Goal: Communication & Community: Participate in discussion

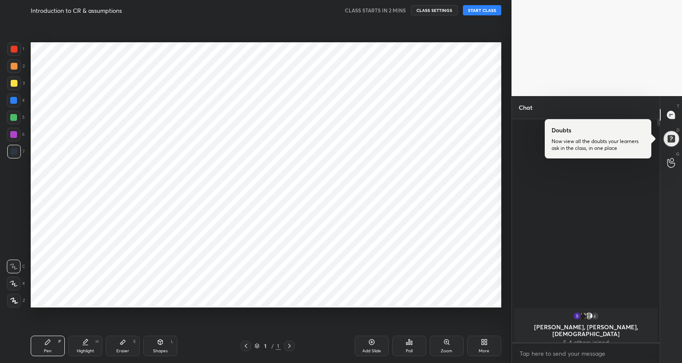
scroll to position [241, 146]
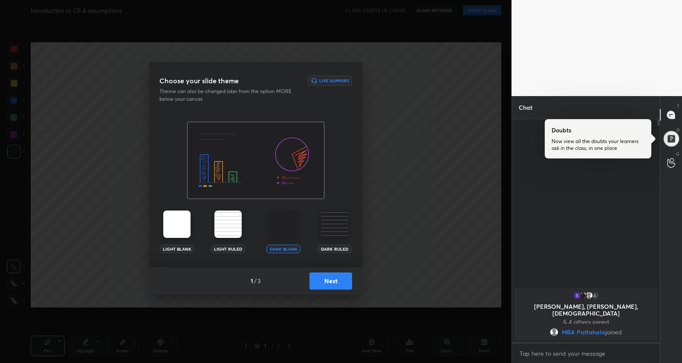
click at [316, 284] on button "Next" at bounding box center [331, 280] width 43 height 17
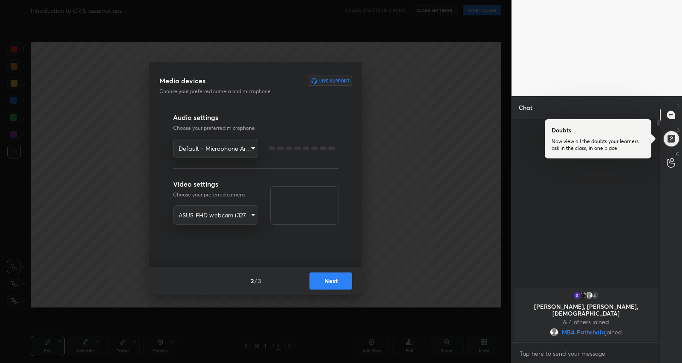
click at [320, 282] on button "Next" at bounding box center [331, 280] width 43 height 17
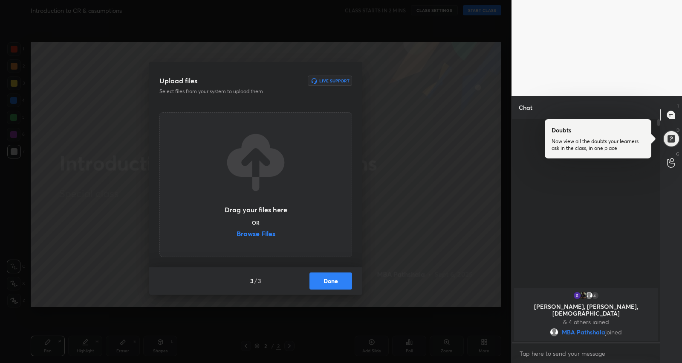
click at [320, 282] on button "Done" at bounding box center [331, 280] width 43 height 17
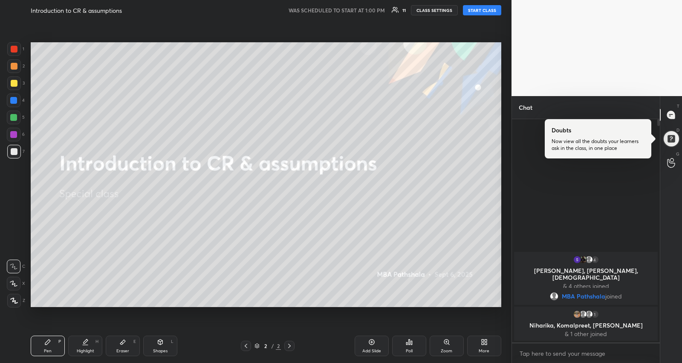
click at [488, 8] on button "START CLASS" at bounding box center [482, 10] width 38 height 10
click at [13, 115] on div at bounding box center [13, 117] width 7 height 7
click at [677, 131] on div at bounding box center [671, 138] width 17 height 17
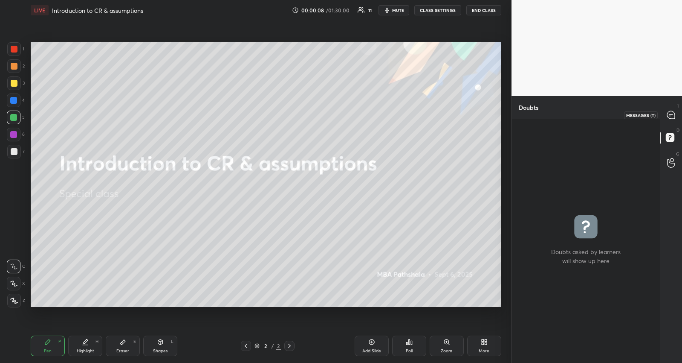
click at [672, 114] on icon at bounding box center [671, 114] width 3 height 0
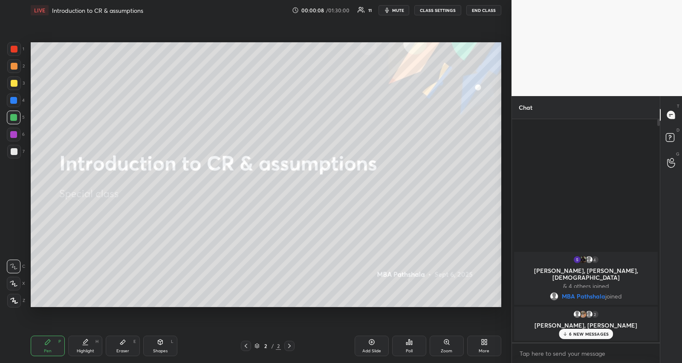
scroll to position [221, 146]
click at [669, 137] on rect at bounding box center [670, 137] width 8 height 8
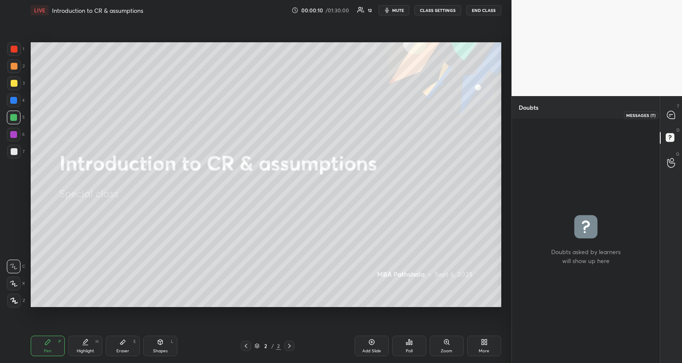
click at [670, 113] on icon at bounding box center [671, 115] width 8 height 8
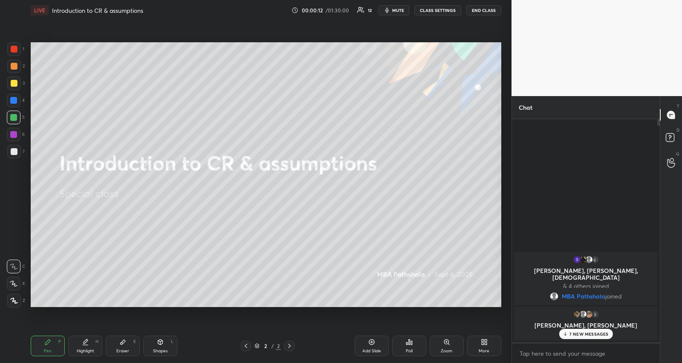
click at [598, 330] on div "7 NEW MESSAGES" at bounding box center [586, 333] width 54 height 10
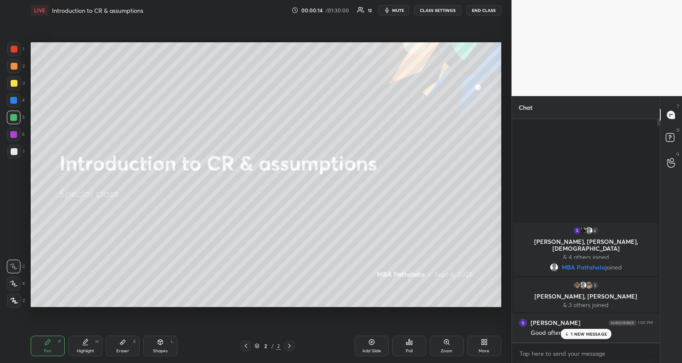
click at [565, 332] on icon at bounding box center [567, 333] width 6 height 5
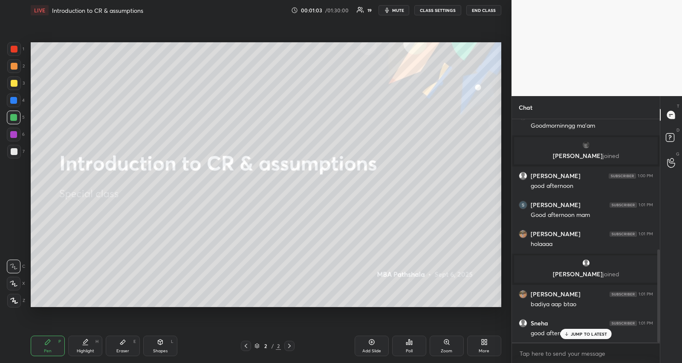
scroll to position [342, 0]
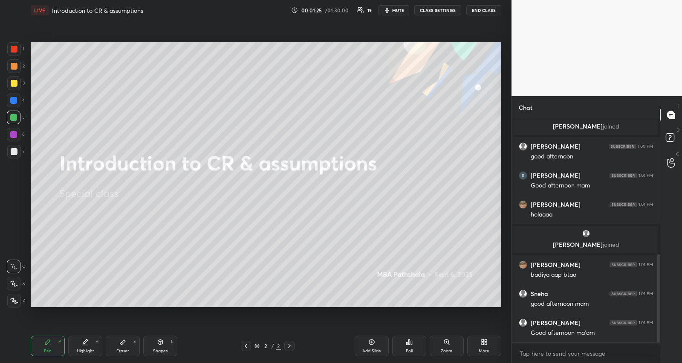
drag, startPoint x: 17, startPoint y: 85, endPoint x: 23, endPoint y: 152, distance: 67.2
click at [17, 84] on div at bounding box center [14, 83] width 14 height 14
click at [13, 286] on div at bounding box center [14, 283] width 14 height 14
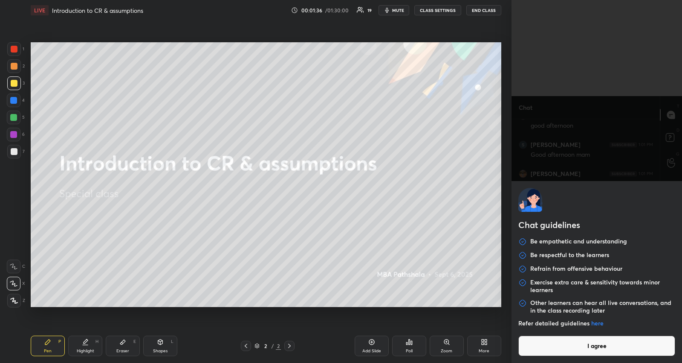
click at [535, 352] on body "1 2 3 4 5 6 7 R O A L C X Z Erase all C X Z LIVE Introduction to CR & assumptio…" at bounding box center [341, 181] width 682 height 363
click at [540, 342] on button "I agree" at bounding box center [597, 345] width 157 height 20
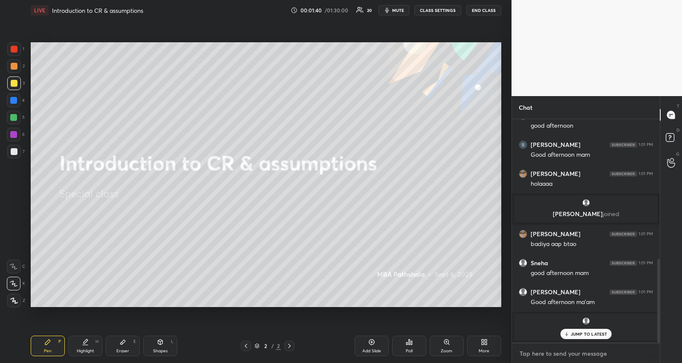
scroll to position [388, 0]
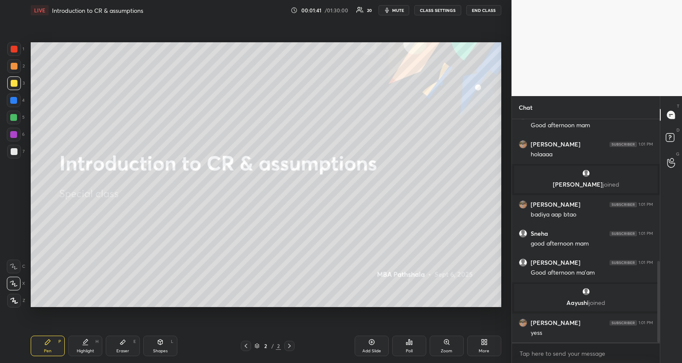
click at [485, 348] on div "More" at bounding box center [484, 350] width 11 height 4
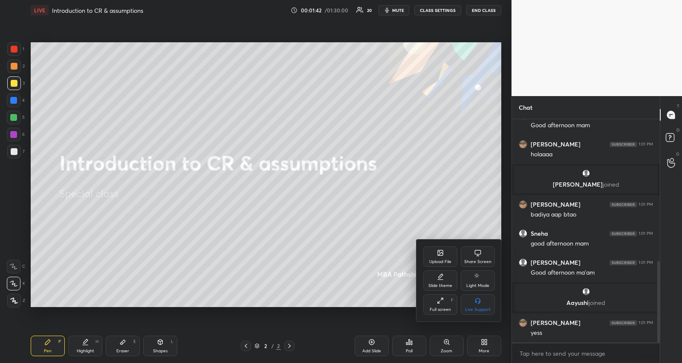
click at [436, 255] on div "Upload File" at bounding box center [441, 256] width 34 height 20
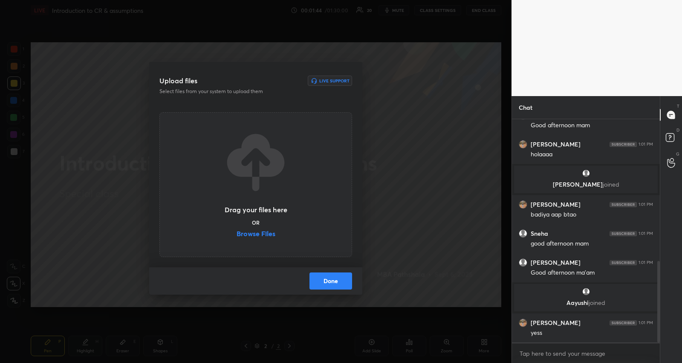
scroll to position [417, 0]
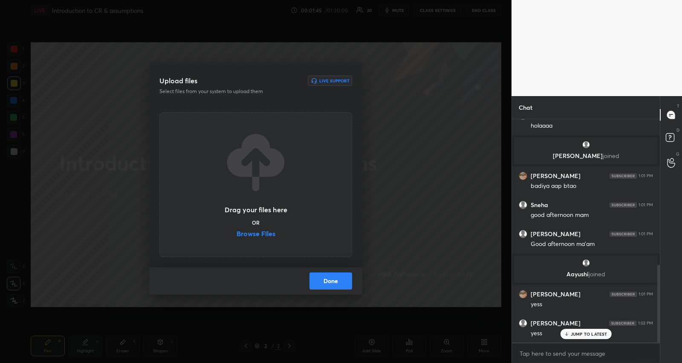
click at [267, 235] on label "Browse Files" at bounding box center [256, 234] width 39 height 9
click at [237, 235] on input "Browse Files" at bounding box center [237, 234] width 0 height 9
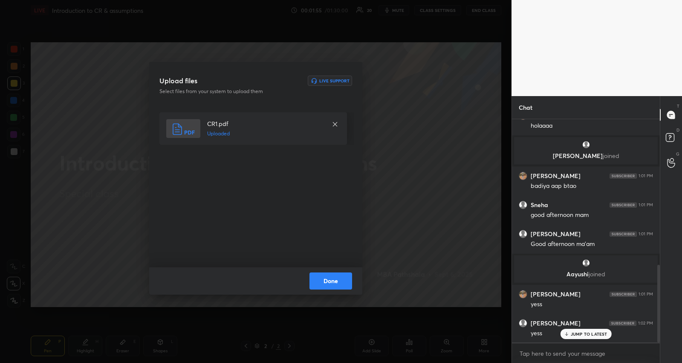
click at [337, 280] on button "Done" at bounding box center [331, 280] width 43 height 17
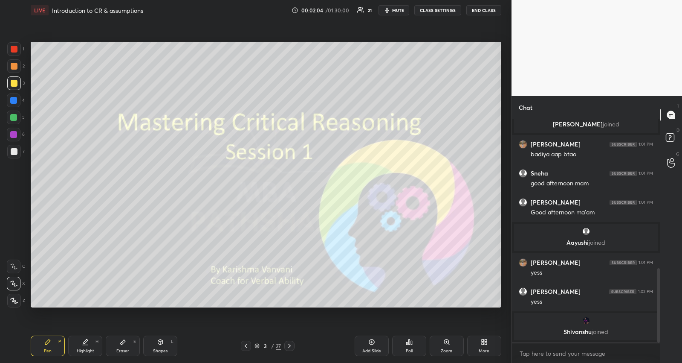
scroll to position [477, 0]
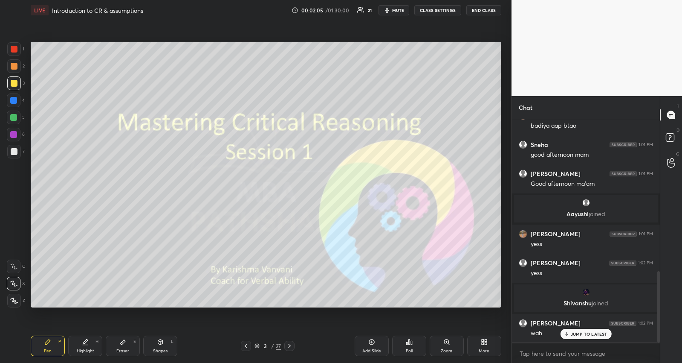
drag, startPoint x: 571, startPoint y: 331, endPoint x: 528, endPoint y: 329, distance: 42.7
click at [570, 331] on div "JUMP TO LATEST" at bounding box center [585, 333] width 51 height 10
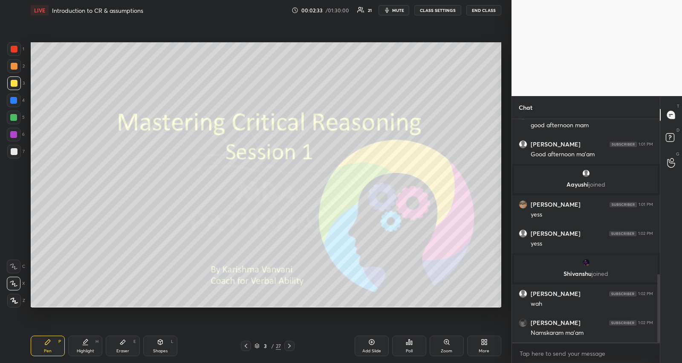
click at [258, 345] on icon at bounding box center [257, 345] width 5 height 5
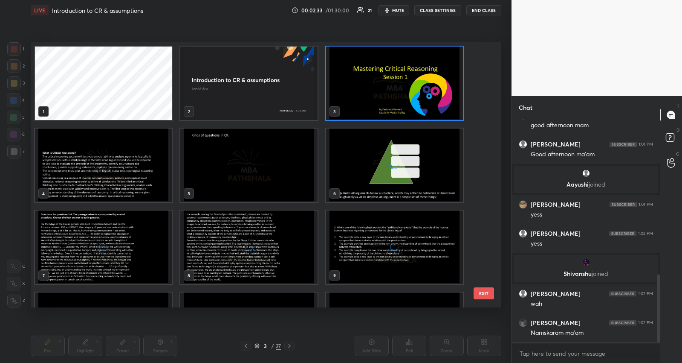
scroll to position [262, 466]
click at [368, 96] on img "grid" at bounding box center [394, 82] width 137 height 73
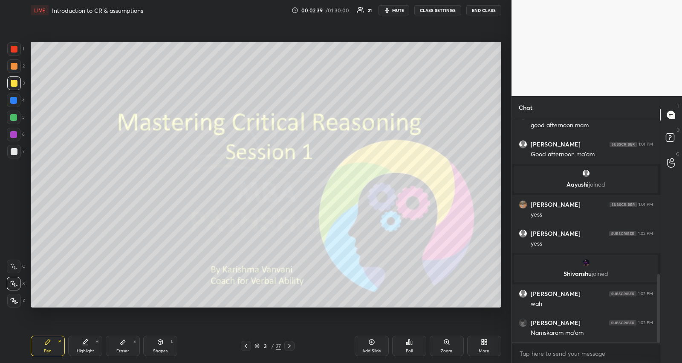
click at [368, 96] on img "grid" at bounding box center [394, 82] width 137 height 73
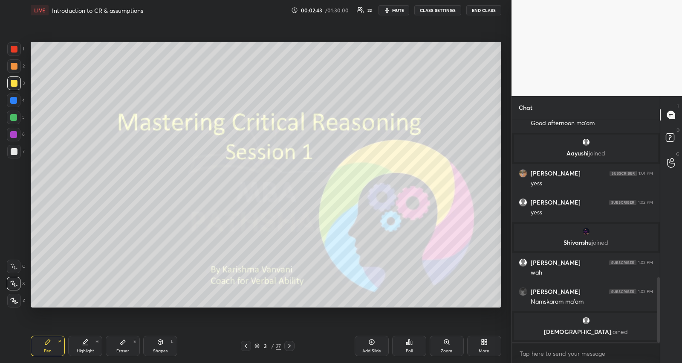
scroll to position [517, 0]
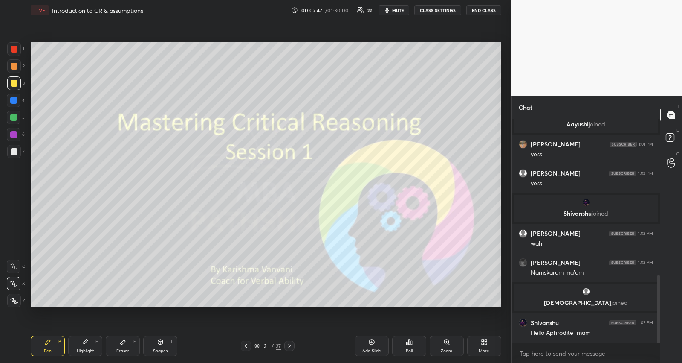
click at [17, 116] on div at bounding box center [14, 117] width 14 height 14
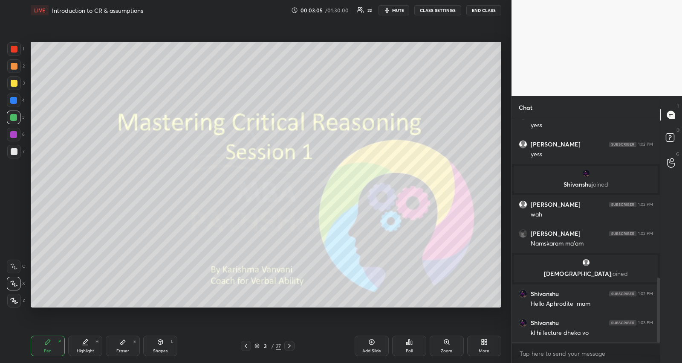
click at [398, 9] on span "mute" at bounding box center [398, 10] width 12 height 6
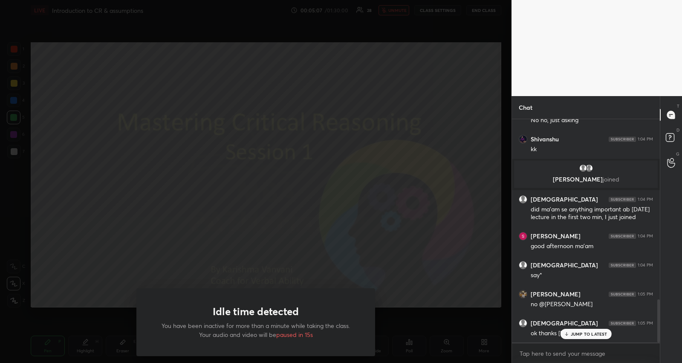
scroll to position [963, 0]
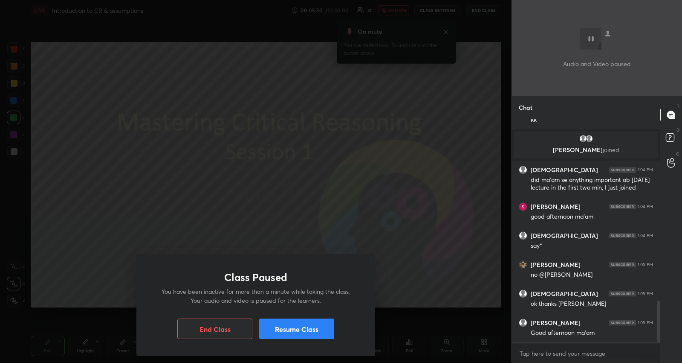
click at [332, 320] on button "Resume Class" at bounding box center [296, 328] width 75 height 20
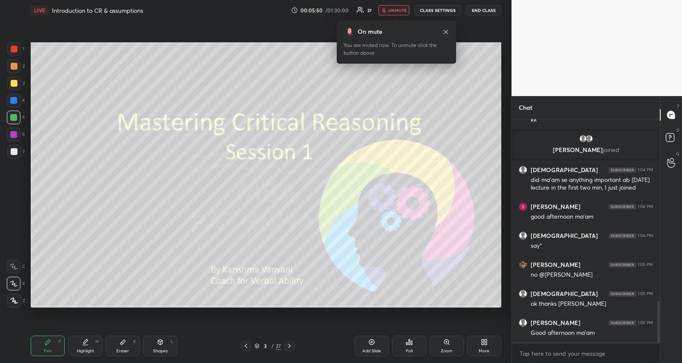
scroll to position [994, 0]
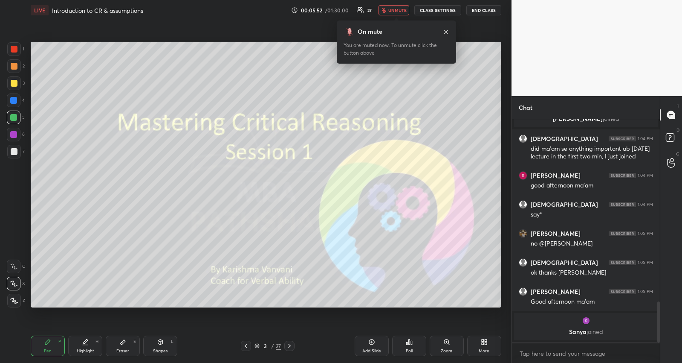
click at [403, 8] on span "unmute" at bounding box center [398, 10] width 18 height 6
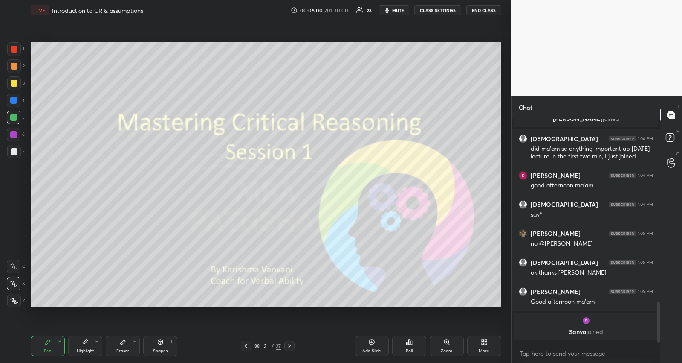
click at [16, 277] on div at bounding box center [14, 283] width 14 height 14
click at [245, 342] on icon at bounding box center [246, 345] width 7 height 7
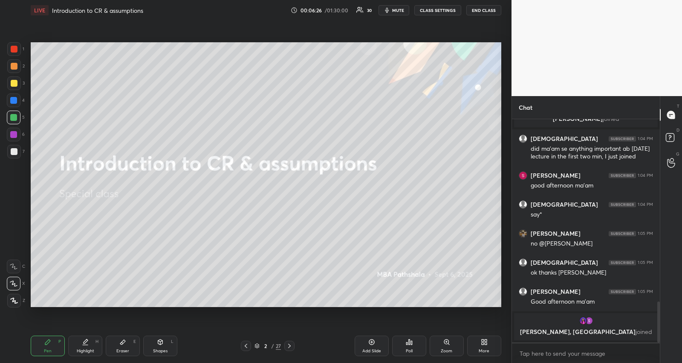
click at [244, 348] on icon at bounding box center [246, 345] width 7 height 7
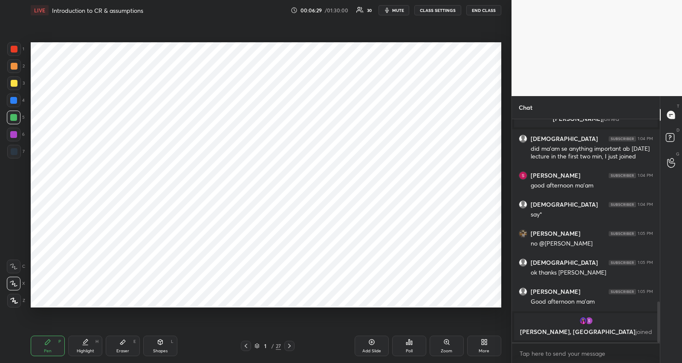
click at [258, 340] on div "1 / 27" at bounding box center [268, 345] width 54 height 10
click at [258, 345] on icon at bounding box center [257, 345] width 5 height 5
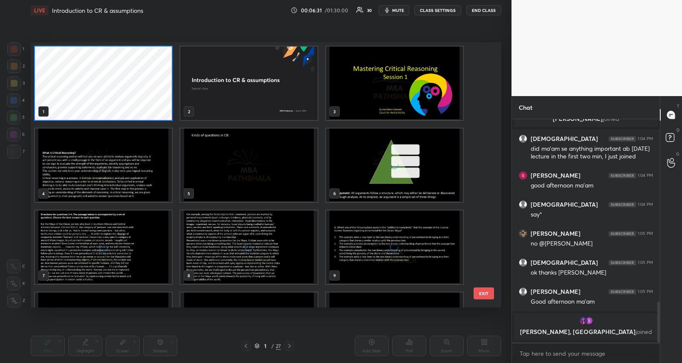
scroll to position [262, 466]
click at [279, 183] on img "grid" at bounding box center [248, 164] width 137 height 73
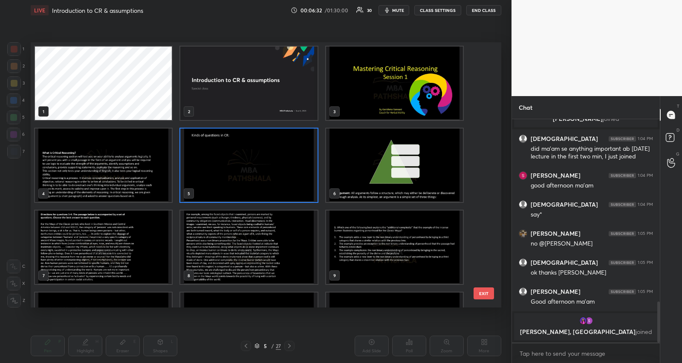
click at [279, 183] on img "grid" at bounding box center [248, 164] width 137 height 73
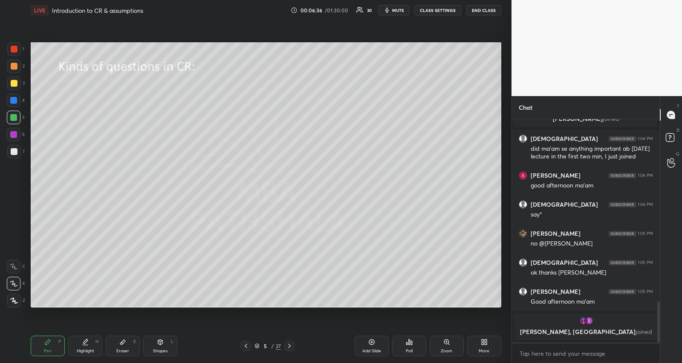
click at [14, 81] on div at bounding box center [14, 83] width 7 height 7
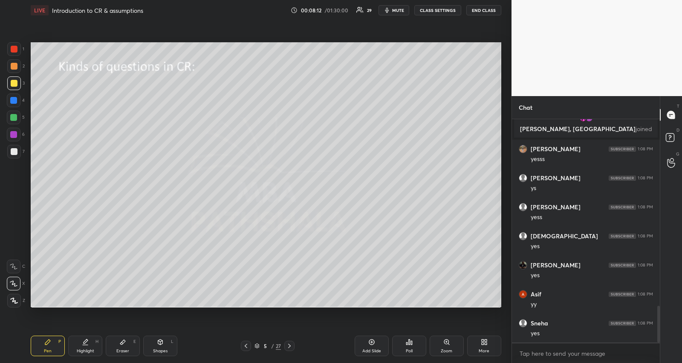
scroll to position [1133, 0]
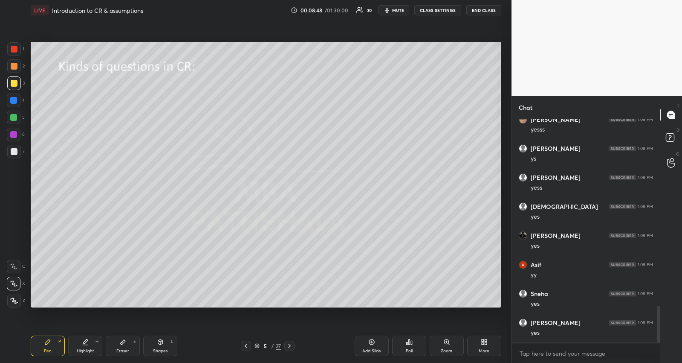
click at [363, 345] on div "Add Slide" at bounding box center [372, 345] width 34 height 20
drag, startPoint x: 18, startPoint y: 116, endPoint x: 24, endPoint y: 114, distance: 6.1
click at [18, 116] on div at bounding box center [14, 117] width 14 height 14
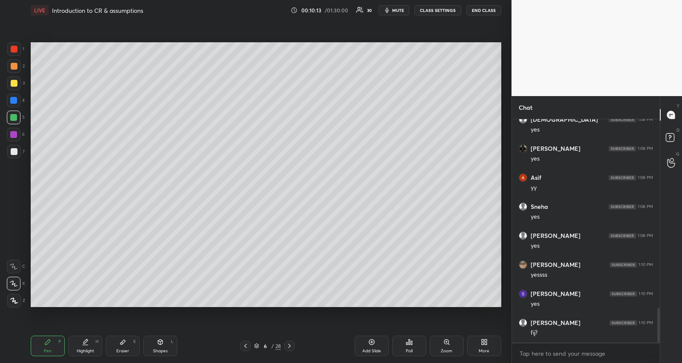
scroll to position [1248, 0]
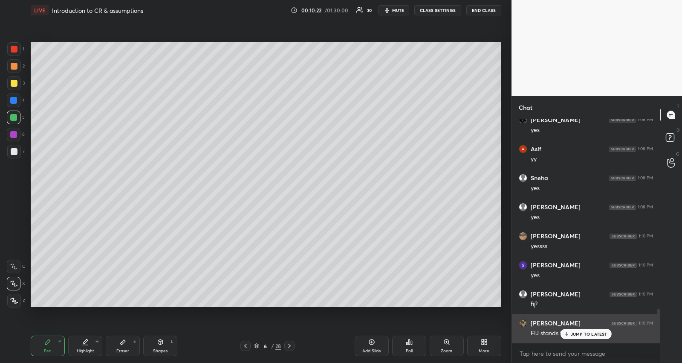
click at [588, 331] on p "JUMP TO LATEST" at bounding box center [589, 333] width 37 height 5
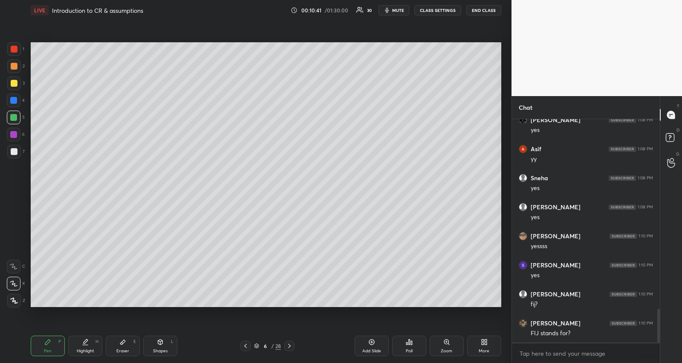
click at [255, 347] on icon at bounding box center [256, 345] width 5 height 5
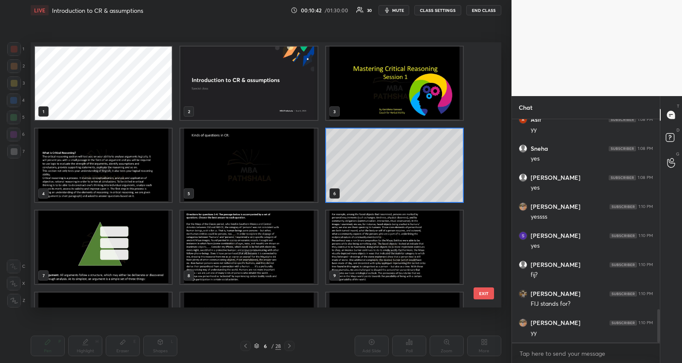
scroll to position [1306, 0]
click at [258, 156] on img "grid" at bounding box center [248, 164] width 137 height 73
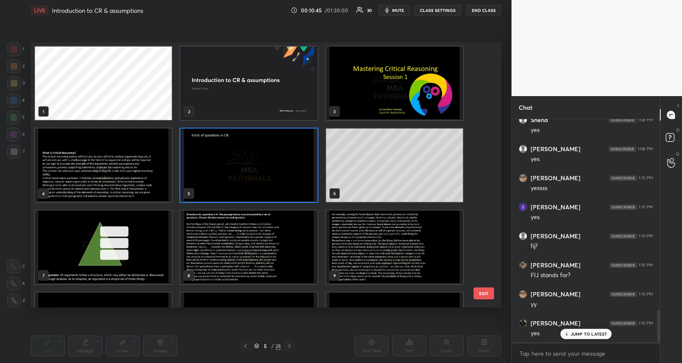
click at [258, 156] on img "grid" at bounding box center [248, 164] width 137 height 73
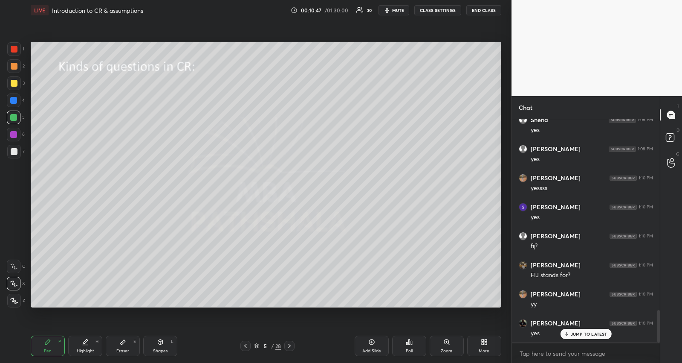
click at [290, 346] on icon at bounding box center [289, 345] width 7 height 7
click at [575, 333] on p "JUMP TO LATEST" at bounding box center [589, 333] width 37 height 5
drag, startPoint x: 256, startPoint y: 343, endPoint x: 262, endPoint y: 342, distance: 5.6
click at [255, 342] on div "6 / 28" at bounding box center [267, 346] width 27 height 8
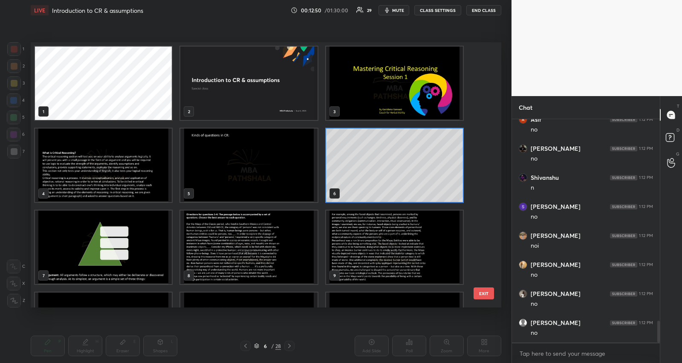
scroll to position [262, 466]
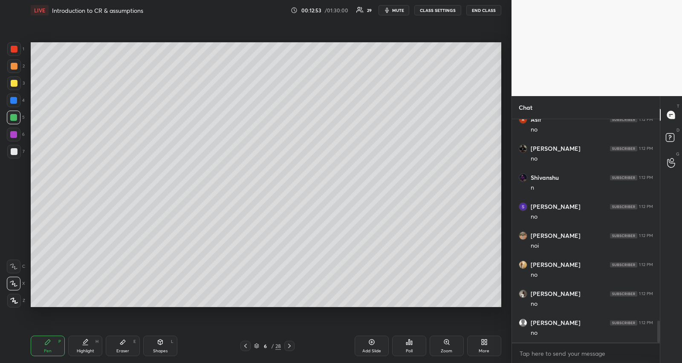
click at [369, 336] on div "Add Slide" at bounding box center [372, 345] width 34 height 20
click at [16, 81] on div at bounding box center [14, 83] width 7 height 7
click at [17, 120] on div at bounding box center [14, 117] width 14 height 14
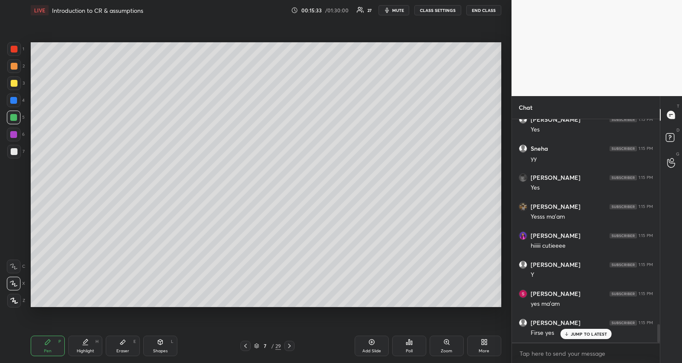
scroll to position [2466, 0]
click at [365, 345] on div "Add Slide" at bounding box center [372, 345] width 34 height 20
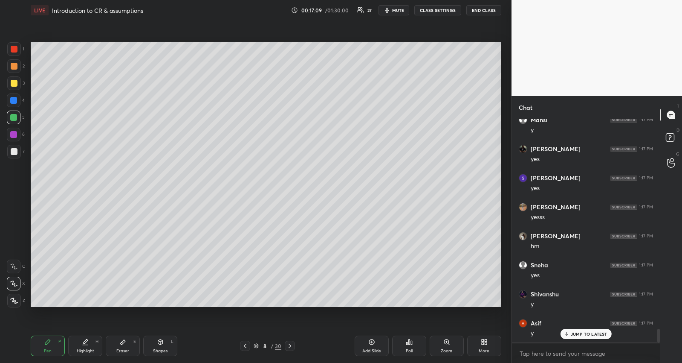
click at [15, 148] on div at bounding box center [14, 151] width 7 height 7
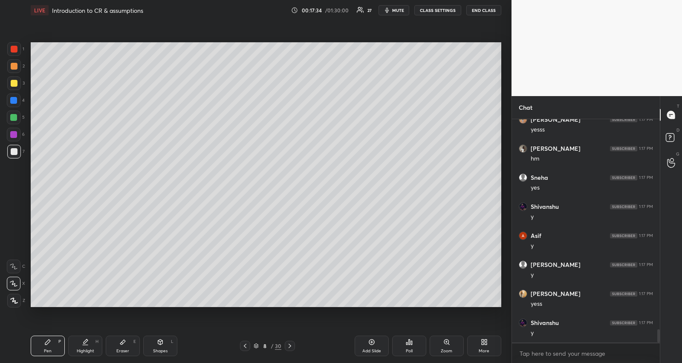
scroll to position [3540, 0]
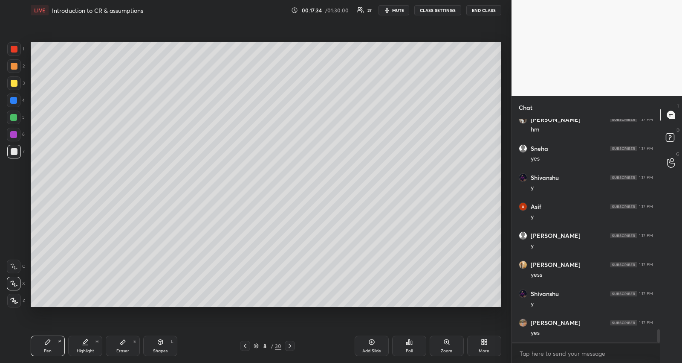
click at [15, 113] on div at bounding box center [14, 117] width 14 height 14
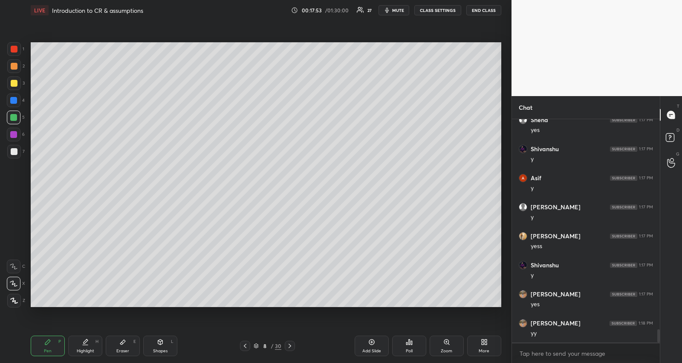
click at [120, 338] on icon at bounding box center [122, 341] width 7 height 7
drag, startPoint x: 48, startPoint y: 337, endPoint x: 58, endPoint y: 330, distance: 12.8
click at [48, 338] on div "Pen P" at bounding box center [48, 345] width 34 height 20
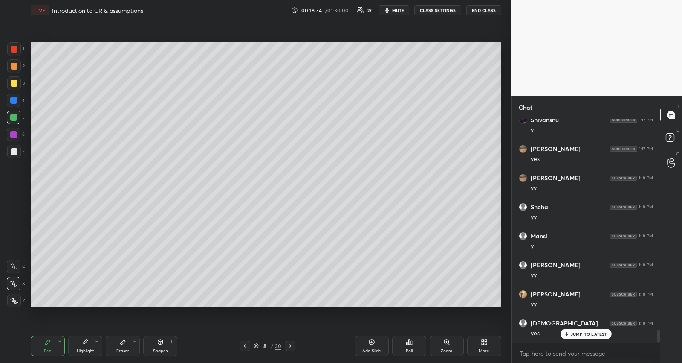
click at [15, 78] on div at bounding box center [14, 83] width 14 height 14
click at [367, 341] on div "Add Slide" at bounding box center [372, 345] width 34 height 20
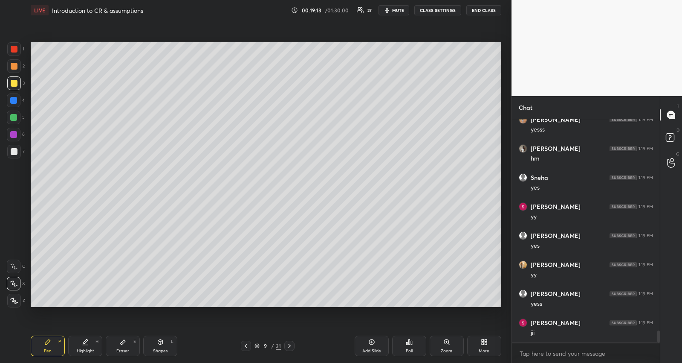
scroll to position [3975, 0]
drag, startPoint x: 17, startPoint y: 112, endPoint x: 28, endPoint y: 110, distance: 11.7
click at [16, 112] on div at bounding box center [14, 117] width 14 height 14
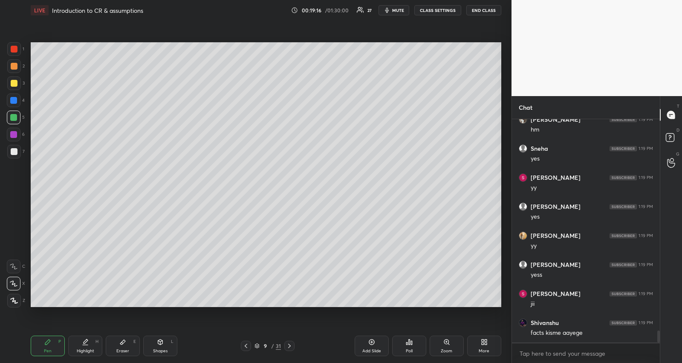
scroll to position [4004, 0]
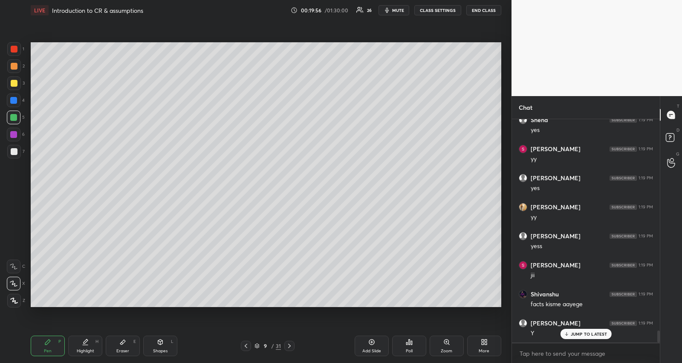
click at [402, 11] on span "mute" at bounding box center [398, 10] width 12 height 6
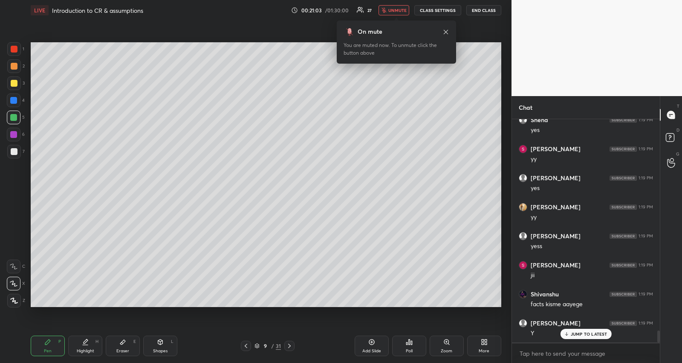
scroll to position [4040, 0]
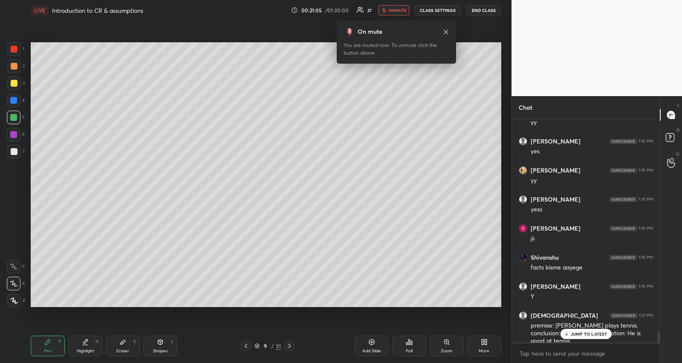
click at [402, 11] on span "unmute" at bounding box center [398, 10] width 18 height 6
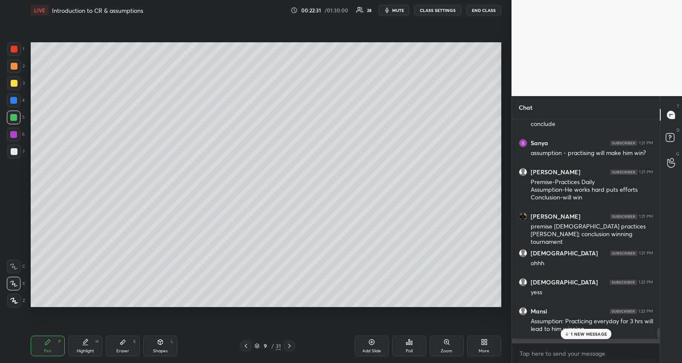
scroll to position [4372, 0]
click at [16, 97] on div at bounding box center [13, 100] width 7 height 7
drag, startPoint x: 583, startPoint y: 331, endPoint x: 554, endPoint y: 327, distance: 29.6
click at [583, 331] on div "4 NEW MESSAGES" at bounding box center [586, 333] width 54 height 10
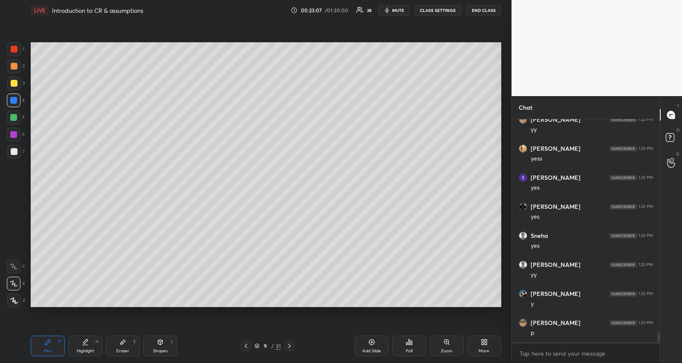
click at [13, 148] on div at bounding box center [14, 151] width 7 height 7
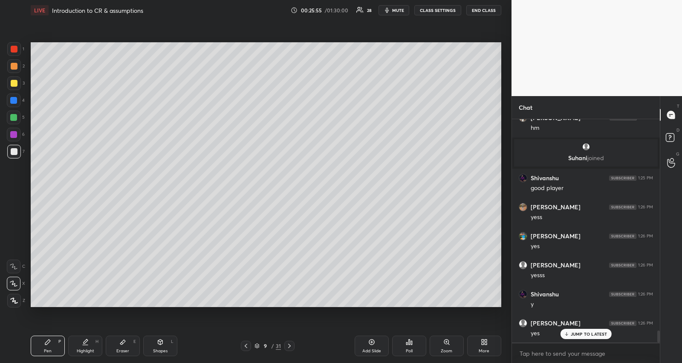
scroll to position [4010, 0]
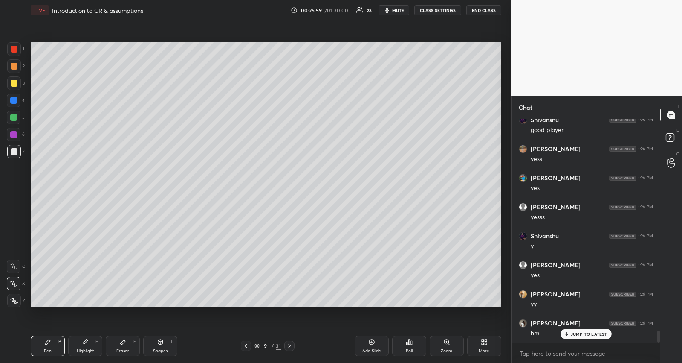
drag, startPoint x: 15, startPoint y: 114, endPoint x: 29, endPoint y: 122, distance: 15.1
click at [16, 114] on div at bounding box center [13, 117] width 7 height 7
drag, startPoint x: 17, startPoint y: 64, endPoint x: 29, endPoint y: 68, distance: 13.0
click at [16, 65] on div at bounding box center [14, 66] width 14 height 14
click at [15, 148] on div at bounding box center [14, 151] width 7 height 7
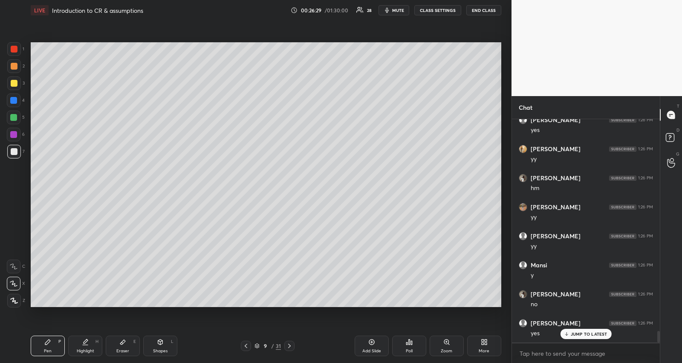
scroll to position [4185, 0]
click at [15, 64] on div at bounding box center [14, 66] width 7 height 7
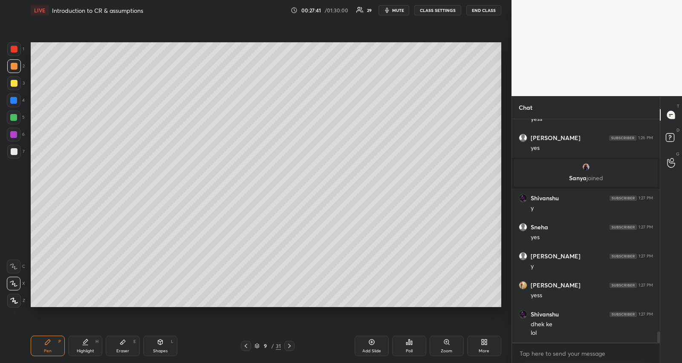
scroll to position [4322, 0]
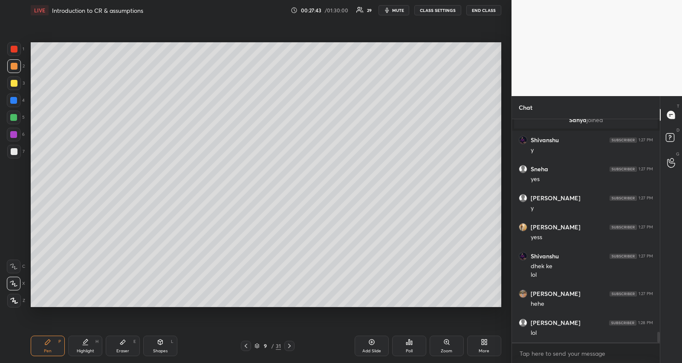
drag, startPoint x: 370, startPoint y: 345, endPoint x: 354, endPoint y: 338, distance: 17.4
click at [369, 346] on div "Add Slide" at bounding box center [372, 345] width 34 height 20
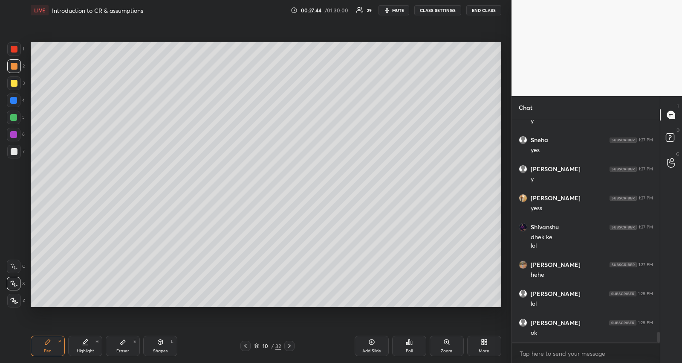
drag, startPoint x: 13, startPoint y: 83, endPoint x: 29, endPoint y: 80, distance: 16.5
click at [14, 83] on div at bounding box center [14, 83] width 7 height 7
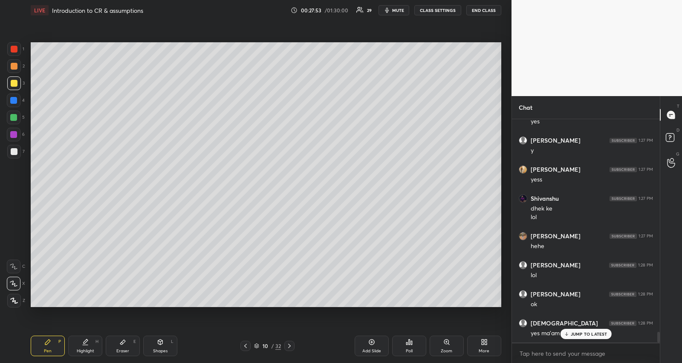
click at [16, 148] on div at bounding box center [14, 151] width 7 height 7
drag, startPoint x: 13, startPoint y: 114, endPoint x: 30, endPoint y: 108, distance: 18.6
click at [14, 114] on div at bounding box center [13, 117] width 7 height 7
drag, startPoint x: 19, startPoint y: 81, endPoint x: 23, endPoint y: 87, distance: 7.5
click at [19, 80] on div at bounding box center [14, 83] width 14 height 14
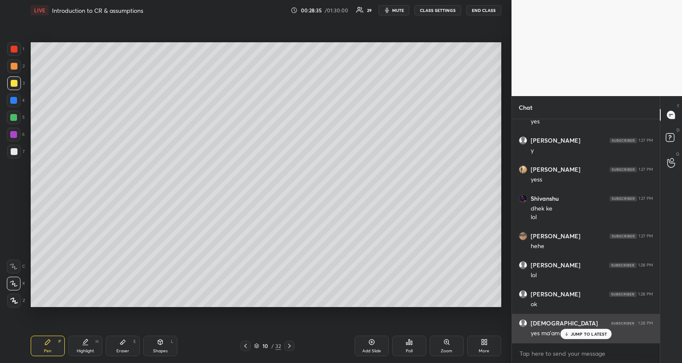
click at [566, 331] on icon at bounding box center [567, 333] width 6 height 5
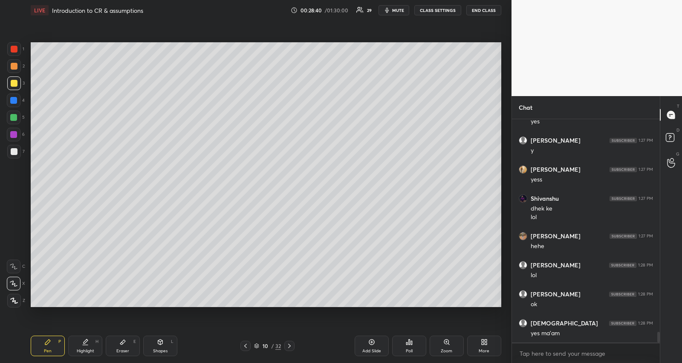
scroll to position [4438, 0]
click at [15, 150] on div at bounding box center [14, 151] width 7 height 7
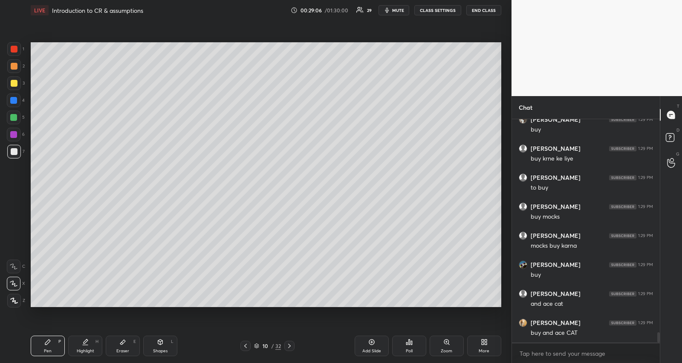
scroll to position [4757, 0]
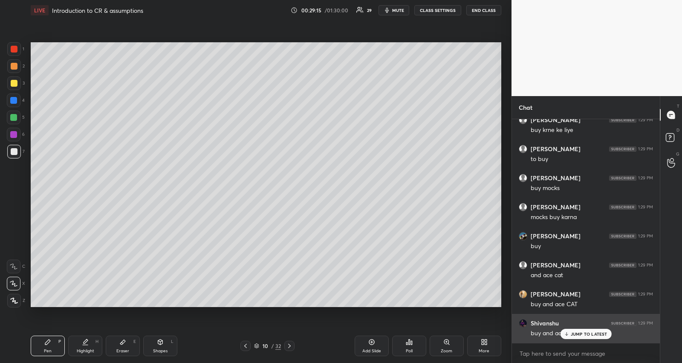
drag, startPoint x: 571, startPoint y: 333, endPoint x: 561, endPoint y: 330, distance: 10.3
click at [571, 333] on div "JUMP TO LATEST" at bounding box center [585, 333] width 51 height 10
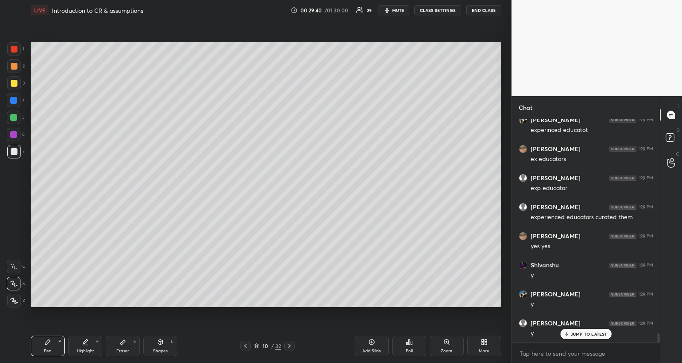
scroll to position [5076, 0]
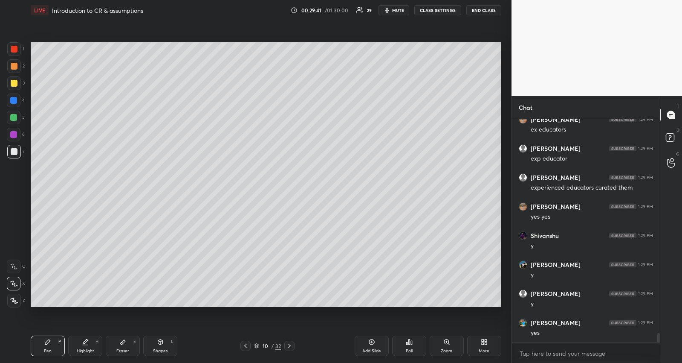
drag, startPoint x: 125, startPoint y: 343, endPoint x: 140, endPoint y: 313, distance: 33.2
click at [125, 342] on icon at bounding box center [122, 341] width 7 height 7
click at [16, 299] on rect at bounding box center [15, 299] width 1 height 1
click at [46, 340] on icon at bounding box center [47, 341] width 7 height 7
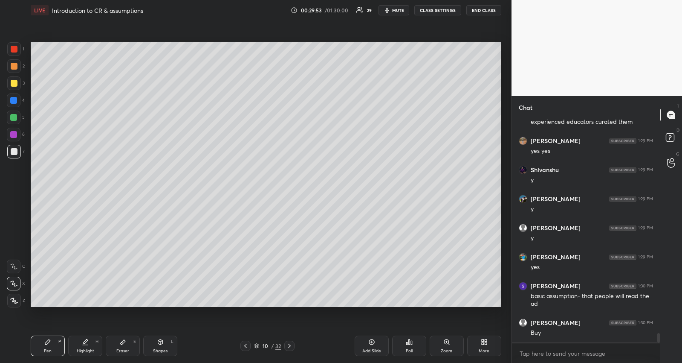
scroll to position [5171, 0]
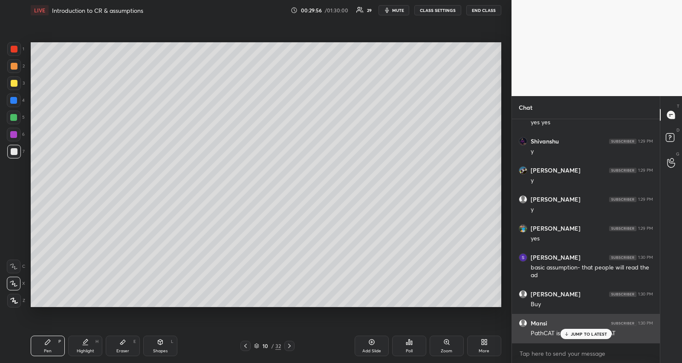
click at [569, 331] on icon at bounding box center [567, 333] width 6 height 5
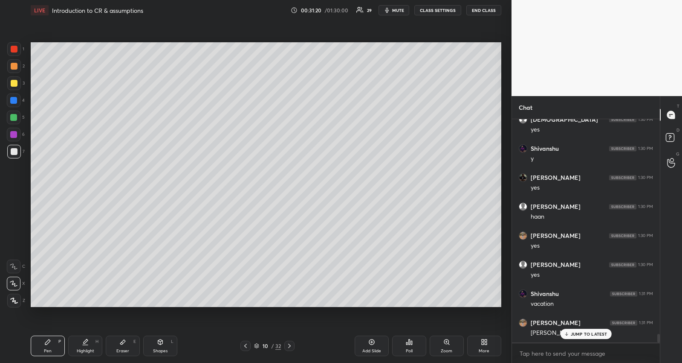
scroll to position [5751, 0]
click at [121, 344] on icon at bounding box center [122, 341] width 7 height 7
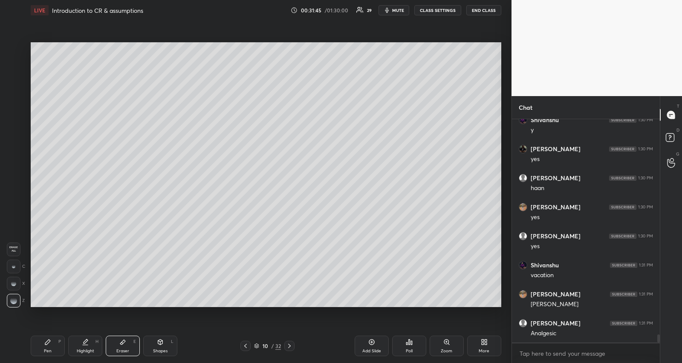
scroll to position [5780, 0]
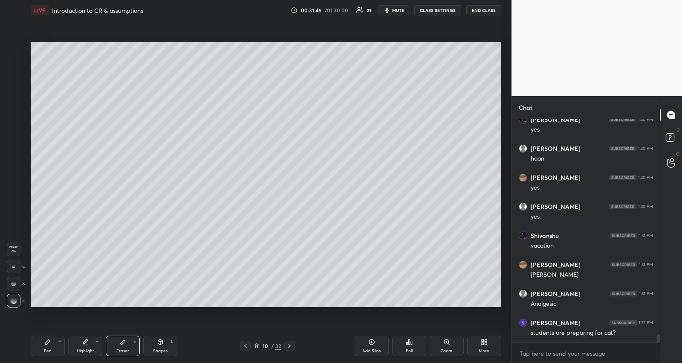
click at [52, 345] on div "Pen P" at bounding box center [48, 345] width 34 height 20
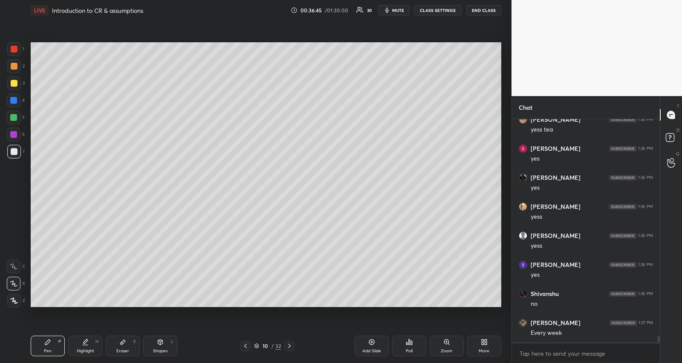
scroll to position [7138, 0]
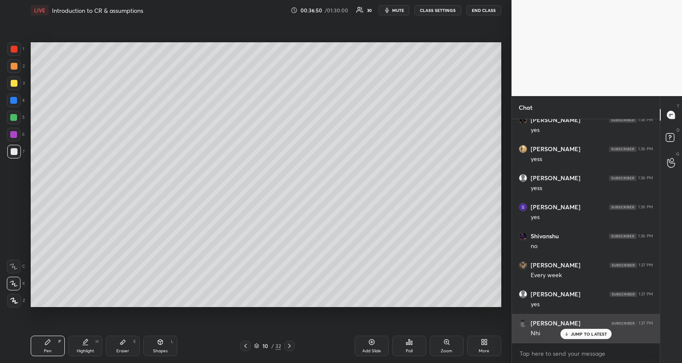
click at [565, 334] on icon at bounding box center [567, 333] width 6 height 5
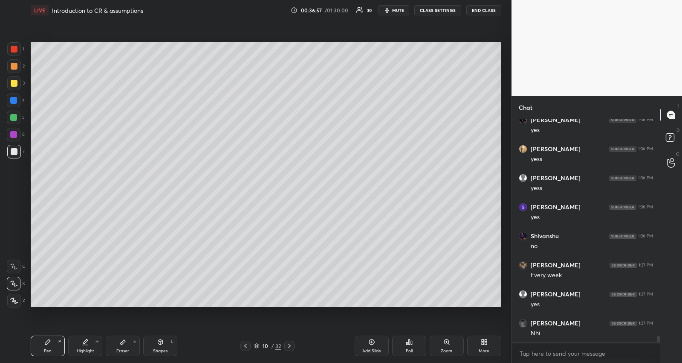
drag, startPoint x: 98, startPoint y: 350, endPoint x: 115, endPoint y: 333, distance: 24.1
click at [97, 352] on div "Highlight H" at bounding box center [85, 345] width 34 height 20
click at [51, 343] on div "Pen P" at bounding box center [48, 345] width 34 height 20
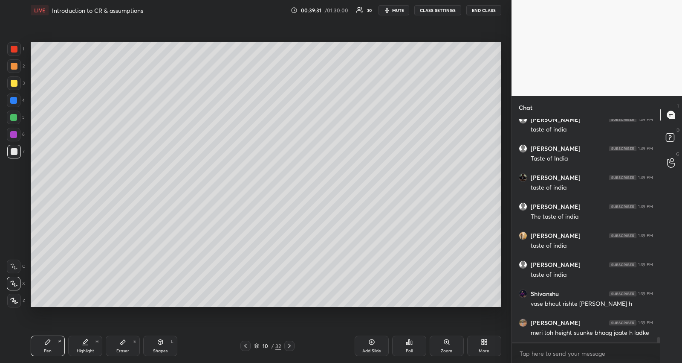
scroll to position [8879, 0]
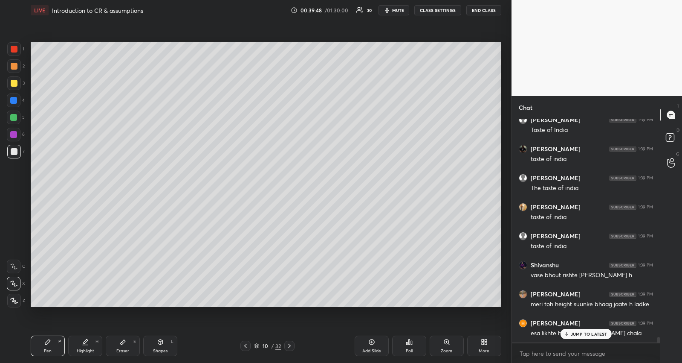
click at [583, 331] on p "JUMP TO LATEST" at bounding box center [589, 333] width 37 height 5
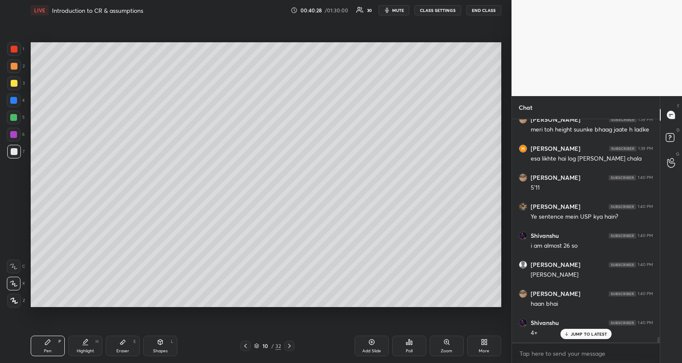
scroll to position [9082, 0]
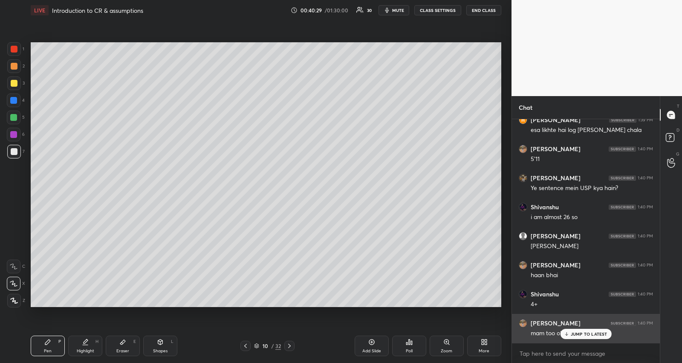
click at [582, 330] on div "JUMP TO LATEST" at bounding box center [585, 333] width 51 height 10
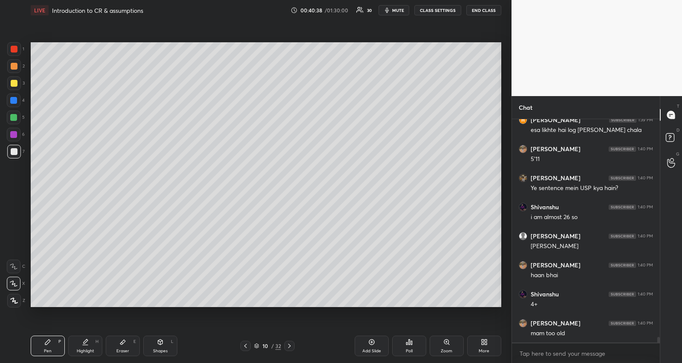
scroll to position [9090, 0]
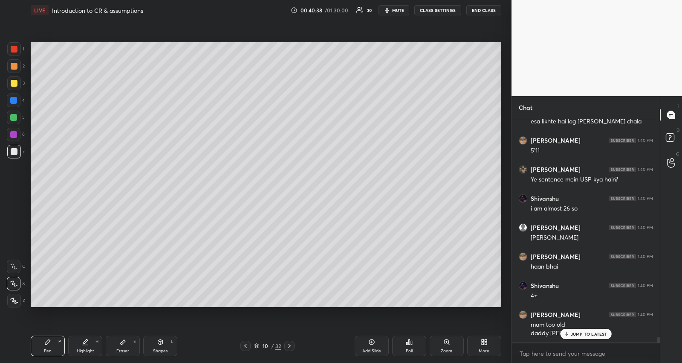
click at [372, 341] on icon at bounding box center [372, 341] width 3 height 3
click at [9, 84] on div at bounding box center [14, 83] width 14 height 14
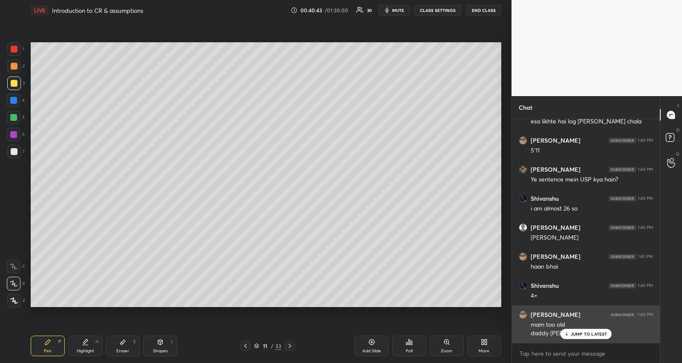
drag, startPoint x: 576, startPoint y: 331, endPoint x: 570, endPoint y: 330, distance: 5.6
click at [575, 330] on div "JUMP TO LATEST" at bounding box center [585, 333] width 51 height 10
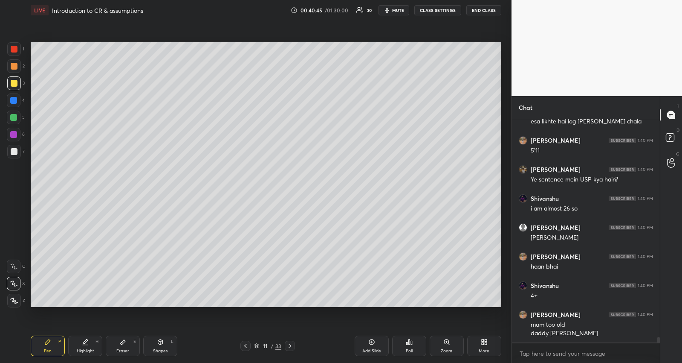
scroll to position [9120, 0]
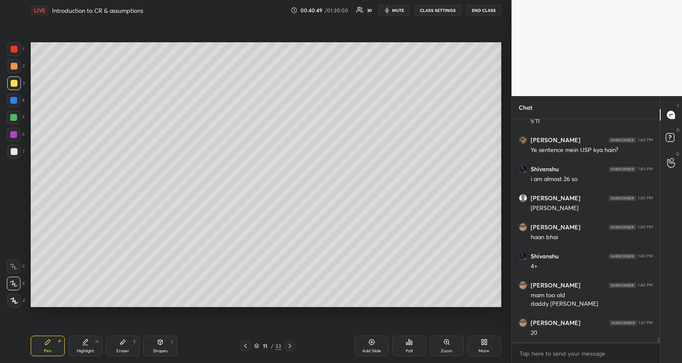
drag, startPoint x: 15, startPoint y: 116, endPoint x: 23, endPoint y: 138, distance: 23.6
click at [16, 116] on div at bounding box center [13, 117] width 7 height 7
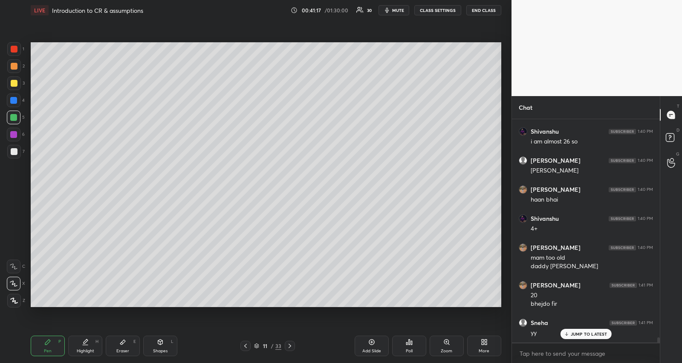
scroll to position [9186, 0]
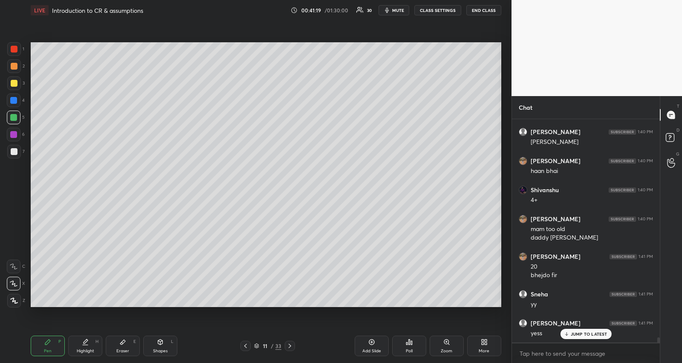
drag, startPoint x: 15, startPoint y: 153, endPoint x: 23, endPoint y: 154, distance: 7.3
click at [16, 153] on div at bounding box center [14, 151] width 7 height 7
click at [244, 344] on icon at bounding box center [245, 345] width 7 height 7
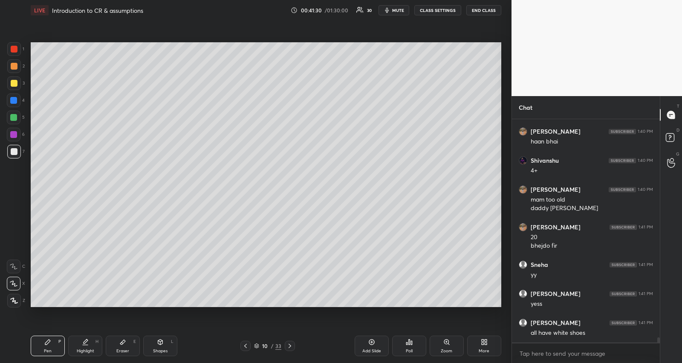
click at [288, 344] on icon at bounding box center [290, 345] width 7 height 7
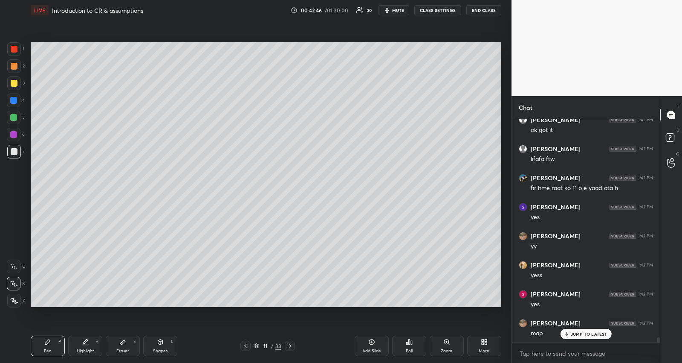
scroll to position [9629, 0]
click at [594, 333] on div "me" at bounding box center [592, 332] width 122 height 9
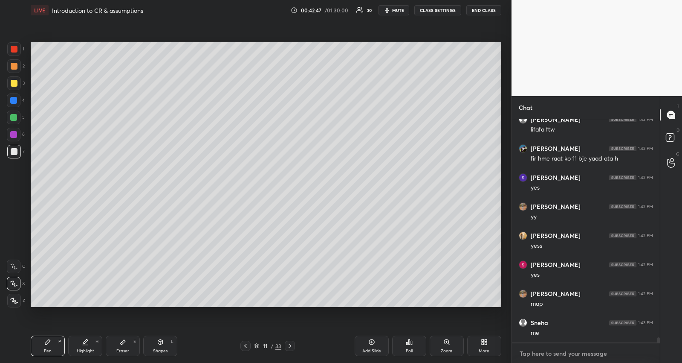
click at [589, 351] on textarea at bounding box center [586, 353] width 134 height 14
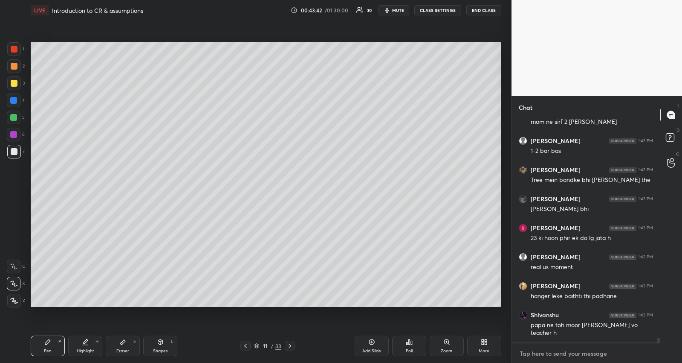
scroll to position [10303, 0]
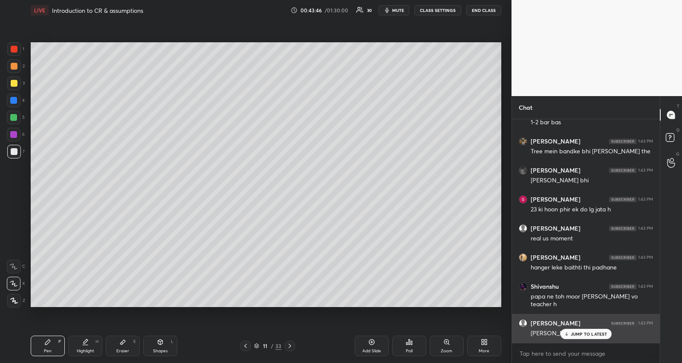
click at [590, 331] on p "JUMP TO LATEST" at bounding box center [589, 333] width 37 height 5
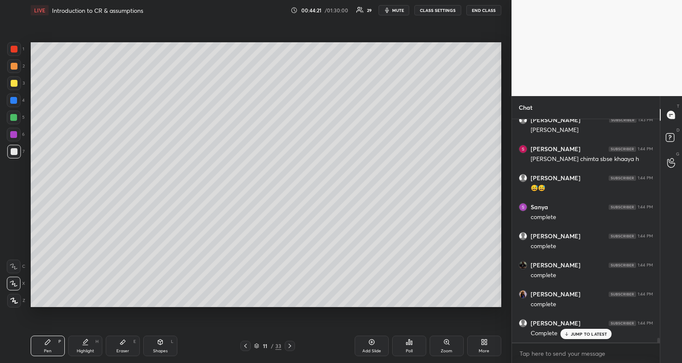
scroll to position [10536, 0]
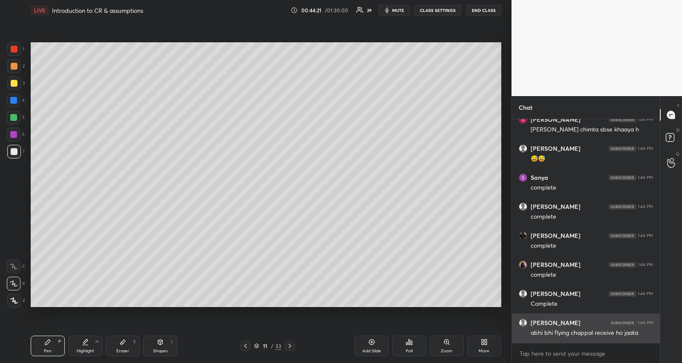
click at [592, 336] on div "[PERSON_NAME] 1:43 PM [PERSON_NAME] 1:44 PM [PERSON_NAME] chimta sbse khaaya h …" at bounding box center [586, 230] width 148 height 223
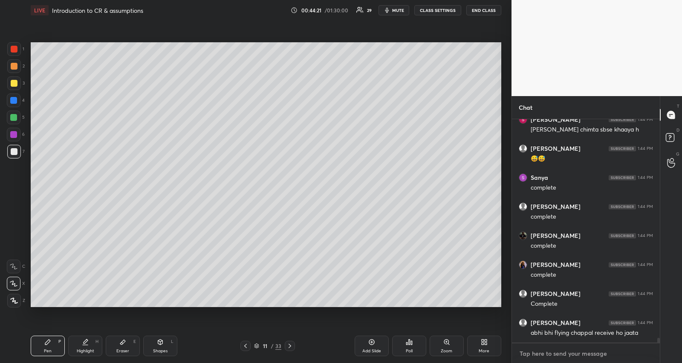
click at [585, 354] on textarea at bounding box center [586, 353] width 134 height 14
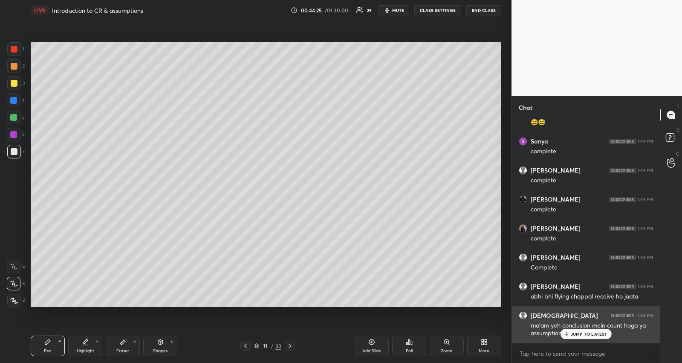
drag, startPoint x: 577, startPoint y: 332, endPoint x: 563, endPoint y: 323, distance: 16.7
click at [577, 332] on p "JUMP TO LATEST" at bounding box center [589, 333] width 37 height 5
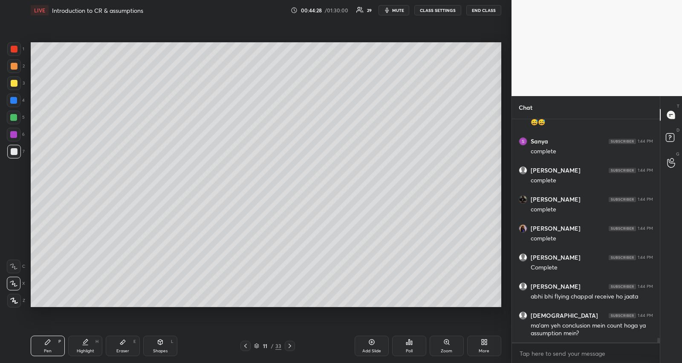
click at [123, 345] on icon at bounding box center [122, 341] width 7 height 7
click at [49, 341] on icon at bounding box center [47, 341] width 5 height 5
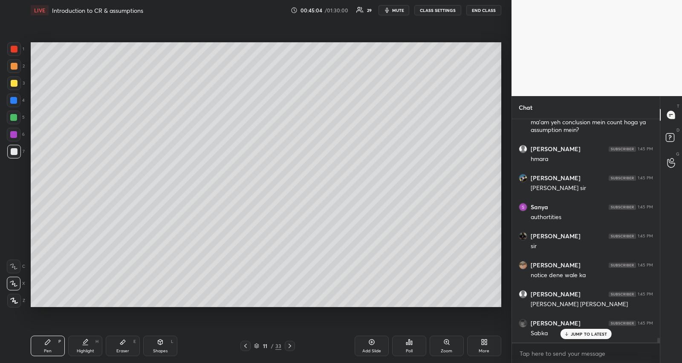
scroll to position [10804, 0]
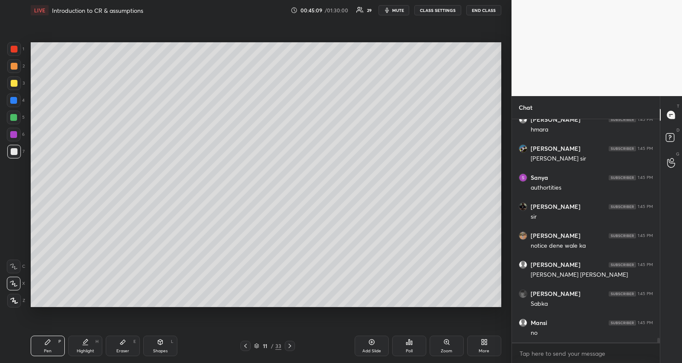
click at [17, 116] on div at bounding box center [14, 117] width 14 height 14
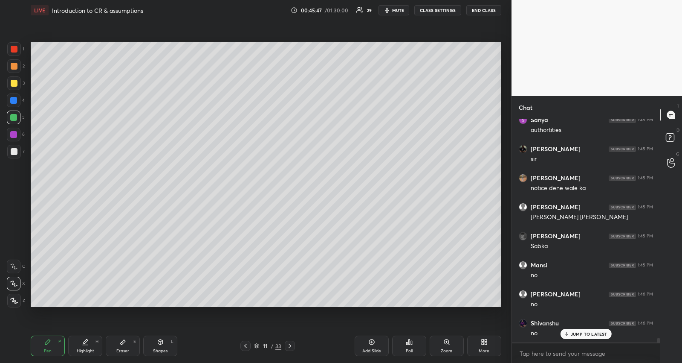
scroll to position [10891, 0]
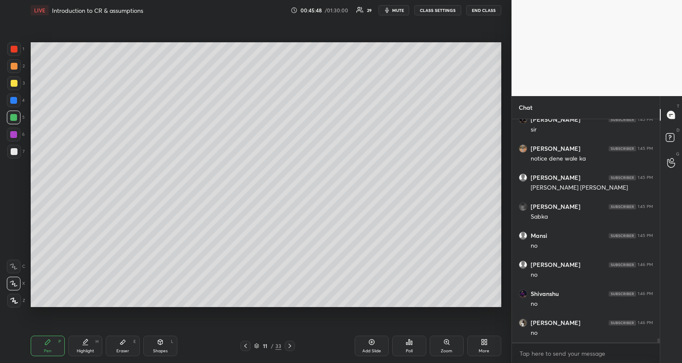
drag, startPoint x: 378, startPoint y: 336, endPoint x: 373, endPoint y: 333, distance: 5.8
click at [377, 336] on div "Add Slide" at bounding box center [372, 345] width 34 height 20
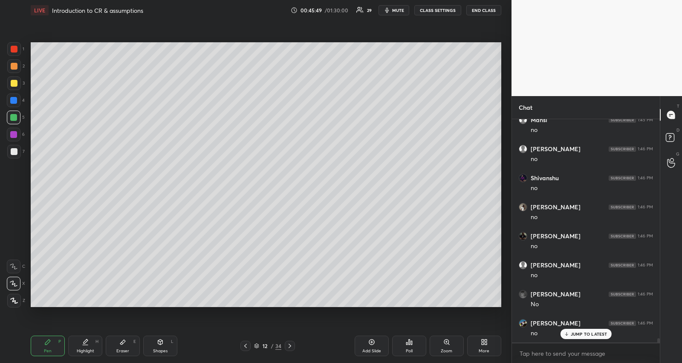
drag, startPoint x: 16, startPoint y: 83, endPoint x: 29, endPoint y: 81, distance: 13.0
click at [17, 83] on div at bounding box center [14, 83] width 14 height 14
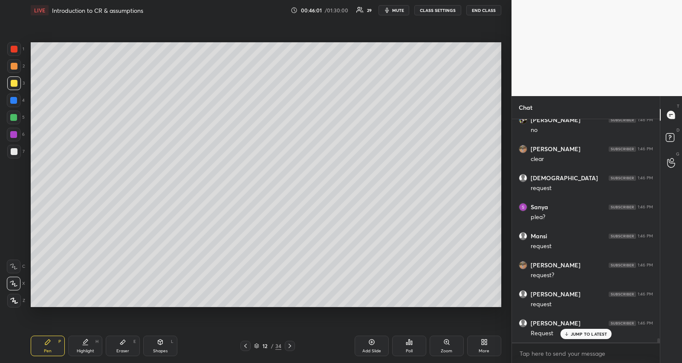
scroll to position [11276, 0]
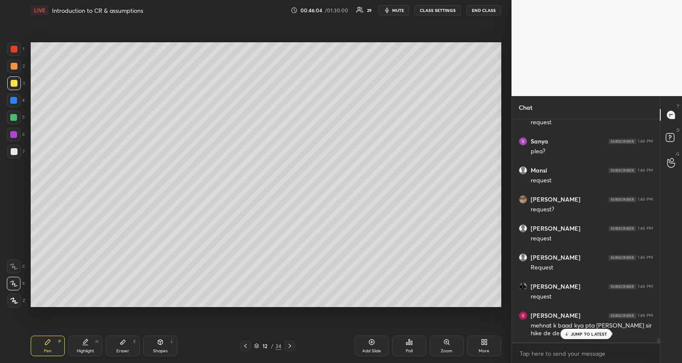
click at [17, 116] on div at bounding box center [14, 117] width 14 height 14
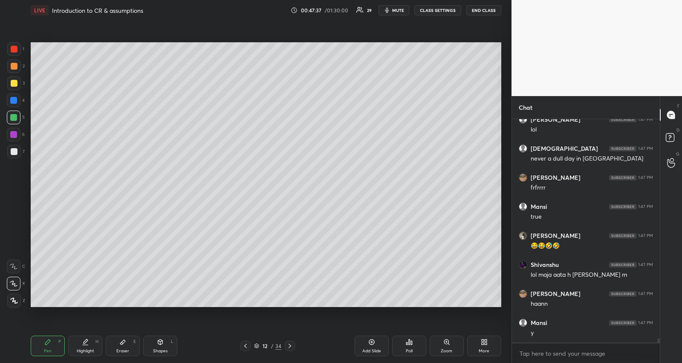
scroll to position [12001, 0]
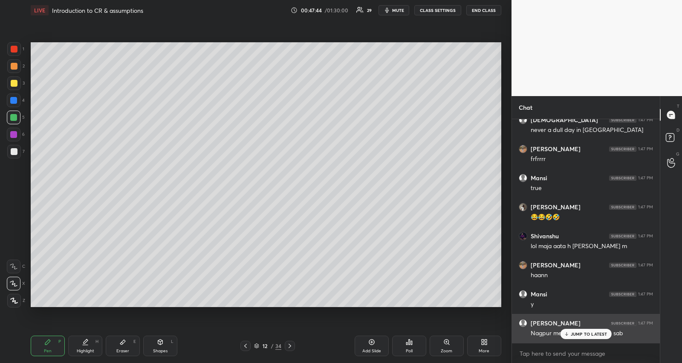
drag, startPoint x: 569, startPoint y: 333, endPoint x: 564, endPoint y: 334, distance: 4.3
click at [568, 334] on icon at bounding box center [567, 333] width 6 height 5
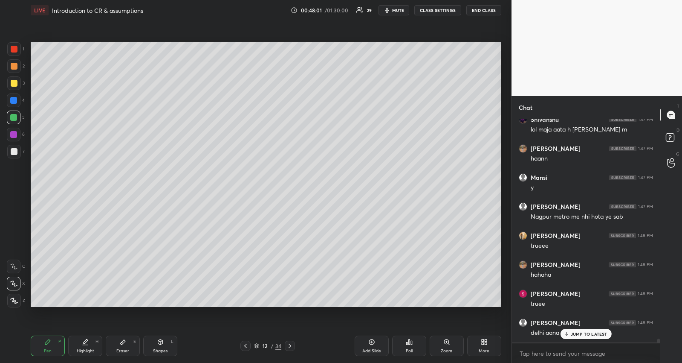
scroll to position [12146, 0]
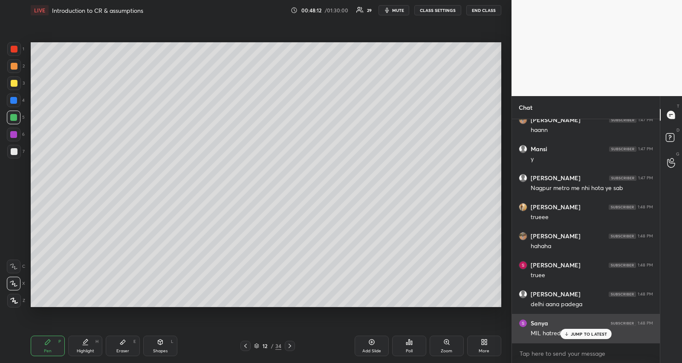
click at [567, 333] on icon at bounding box center [567, 333] width 6 height 5
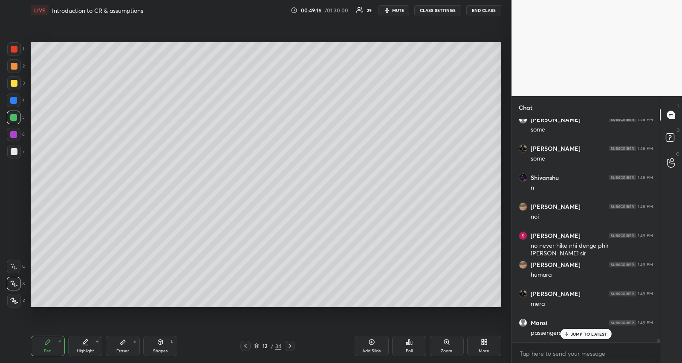
scroll to position [12581, 0]
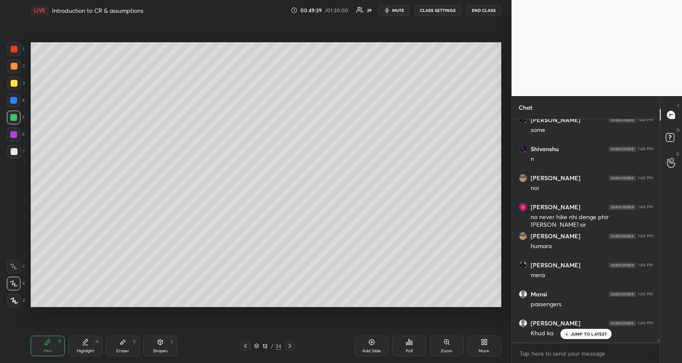
click at [16, 148] on div at bounding box center [14, 151] width 7 height 7
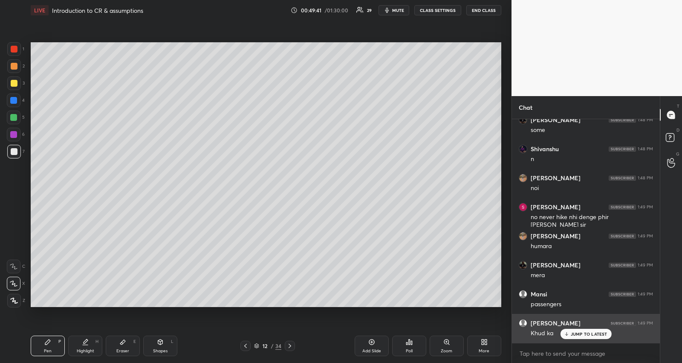
click at [610, 331] on div "JUMP TO LATEST" at bounding box center [585, 333] width 51 height 10
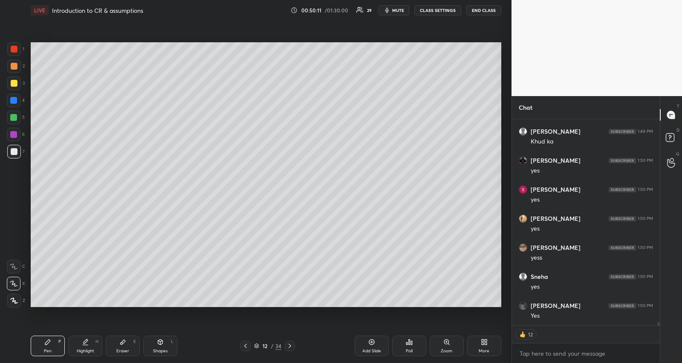
scroll to position [12755, 0]
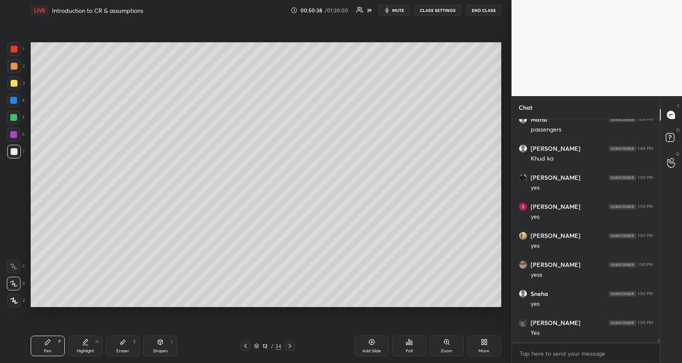
click at [290, 342] on icon at bounding box center [290, 345] width 7 height 7
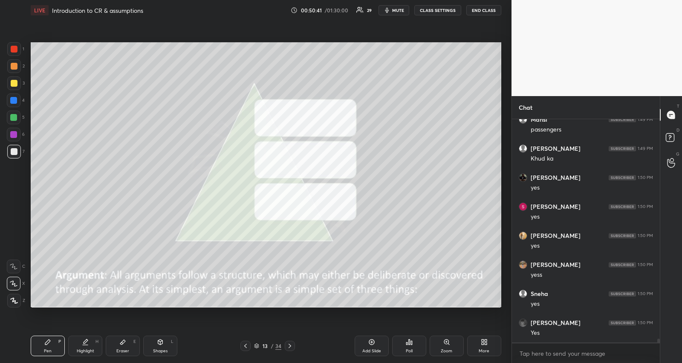
click at [14, 48] on div at bounding box center [14, 49] width 7 height 7
click at [11, 133] on div at bounding box center [13, 134] width 7 height 7
click at [16, 99] on div at bounding box center [13, 100] width 7 height 7
click at [16, 116] on div at bounding box center [13, 117] width 7 height 7
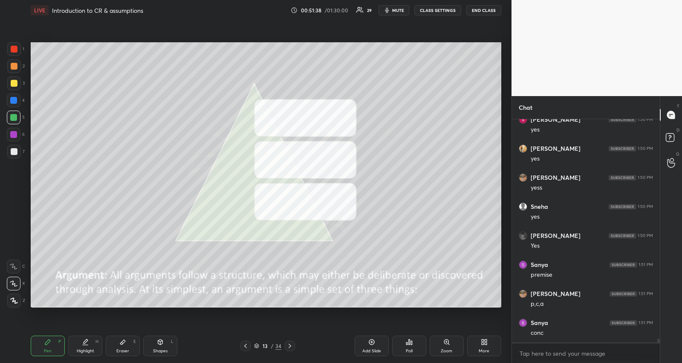
scroll to position [12871, 0]
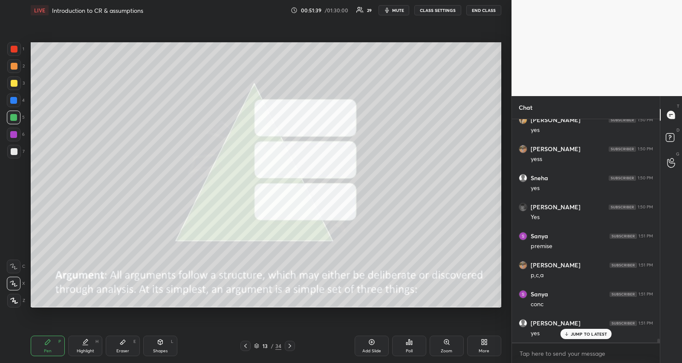
click at [290, 341] on div at bounding box center [290, 345] width 10 height 10
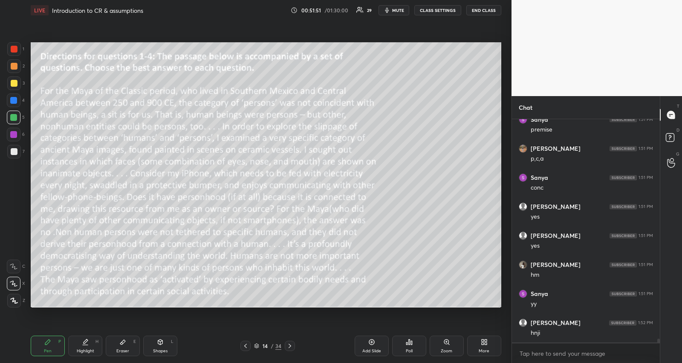
scroll to position [13016, 0]
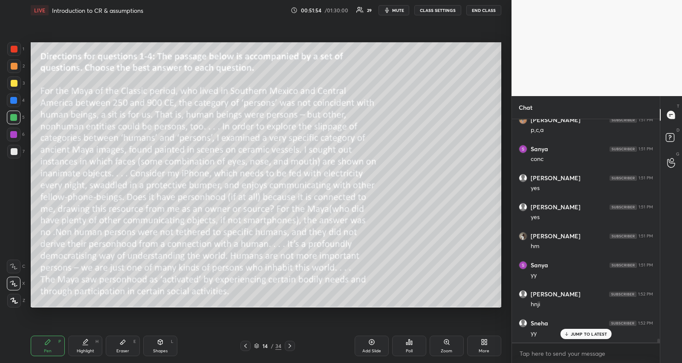
click at [290, 346] on icon at bounding box center [290, 345] width 3 height 4
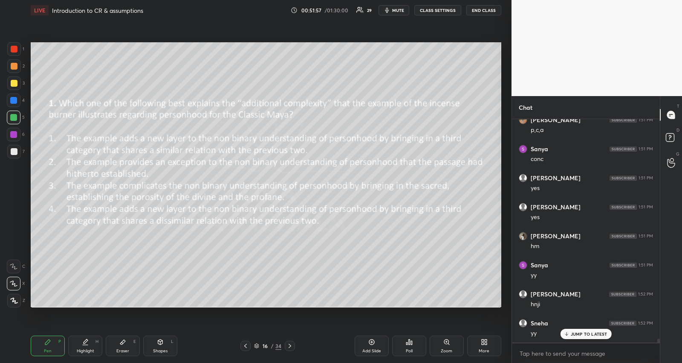
click at [290, 346] on icon at bounding box center [290, 345] width 3 height 4
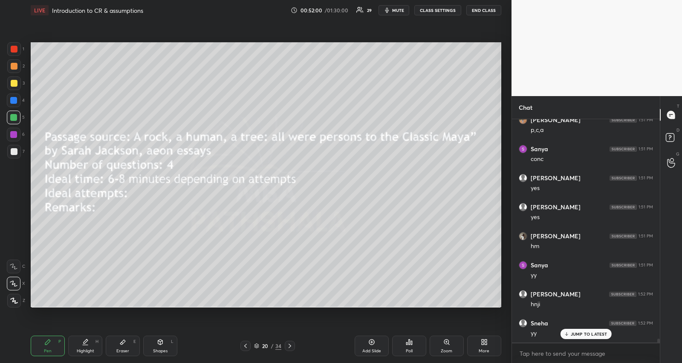
click at [290, 346] on icon at bounding box center [290, 345] width 3 height 4
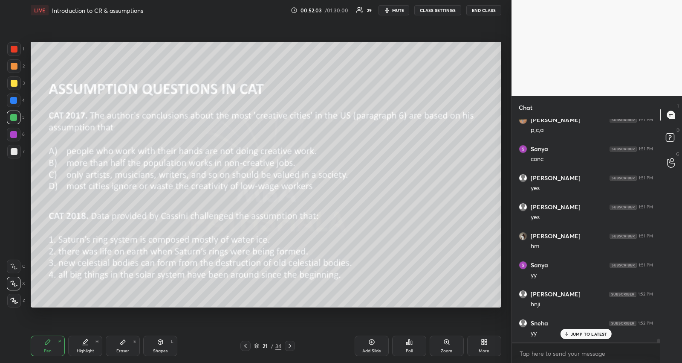
drag, startPoint x: 16, startPoint y: 80, endPoint x: 23, endPoint y: 82, distance: 7.7
click at [16, 80] on div at bounding box center [14, 83] width 7 height 7
click at [87, 346] on div "Highlight H" at bounding box center [85, 345] width 34 height 20
click at [586, 332] on p "JUMP TO LATEST" at bounding box center [589, 333] width 37 height 5
click at [289, 344] on icon at bounding box center [290, 345] width 3 height 4
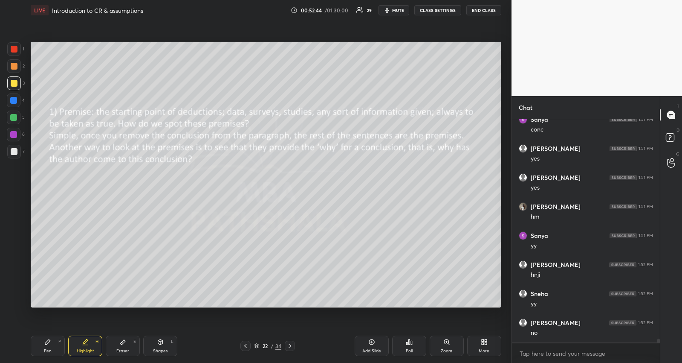
scroll to position [13074, 0]
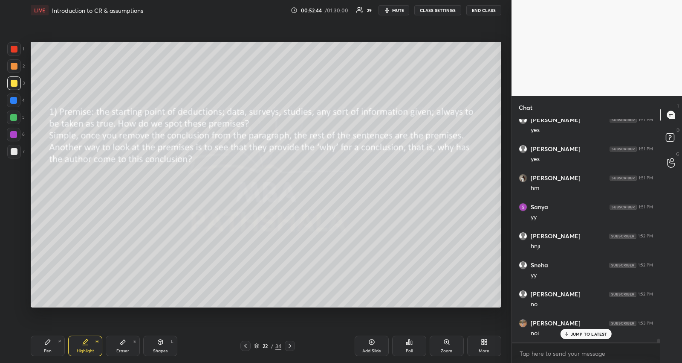
click at [293, 344] on icon at bounding box center [290, 345] width 7 height 7
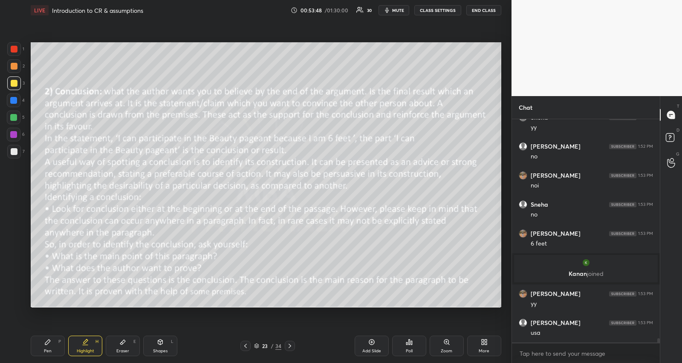
scroll to position [11157, 0]
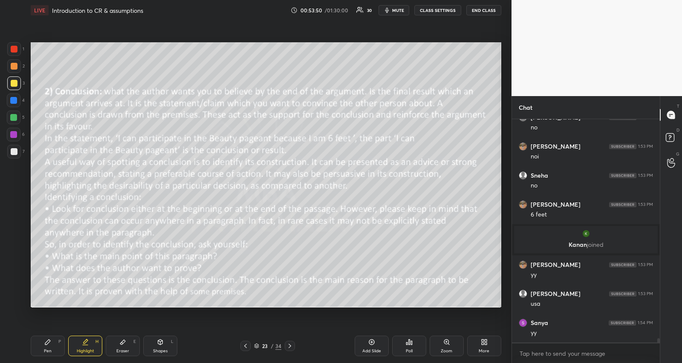
click at [289, 342] on div at bounding box center [290, 345] width 10 height 10
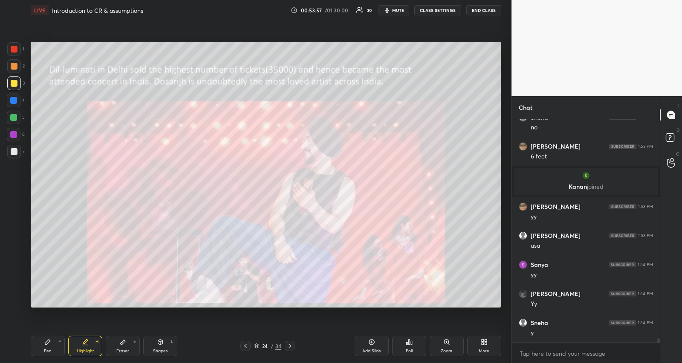
scroll to position [11244, 0]
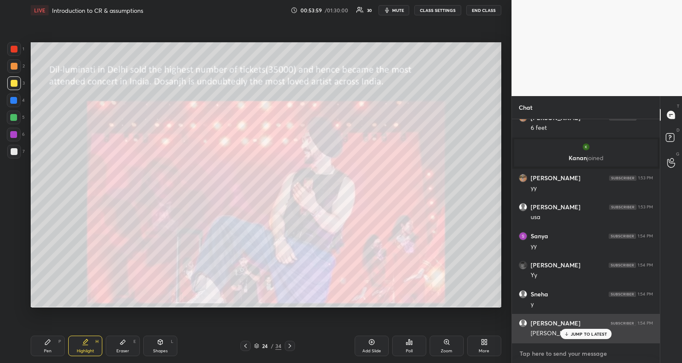
drag, startPoint x: 546, startPoint y: 354, endPoint x: 556, endPoint y: 342, distance: 15.7
click at [554, 344] on div "x" at bounding box center [586, 353] width 148 height 20
click at [572, 335] on p "JUMP TO LATEST" at bounding box center [589, 333] width 37 height 5
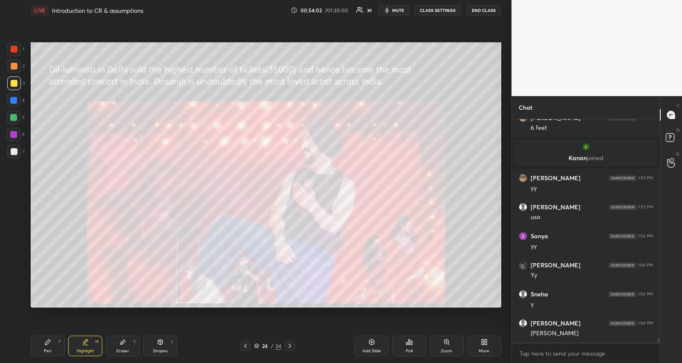
drag, startPoint x: 15, startPoint y: 152, endPoint x: 16, endPoint y: 156, distance: 4.3
click at [16, 152] on div at bounding box center [14, 151] width 7 height 7
click at [11, 50] on div at bounding box center [14, 49] width 7 height 7
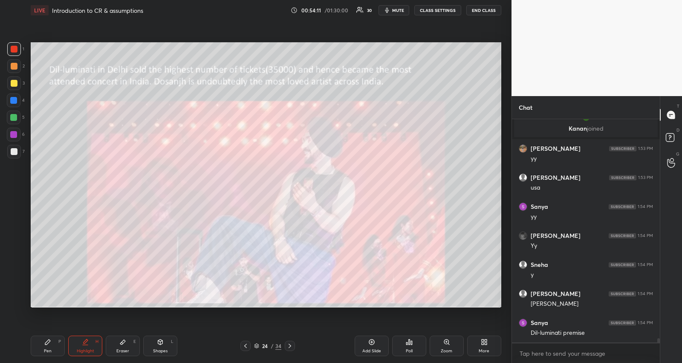
scroll to position [11302, 0]
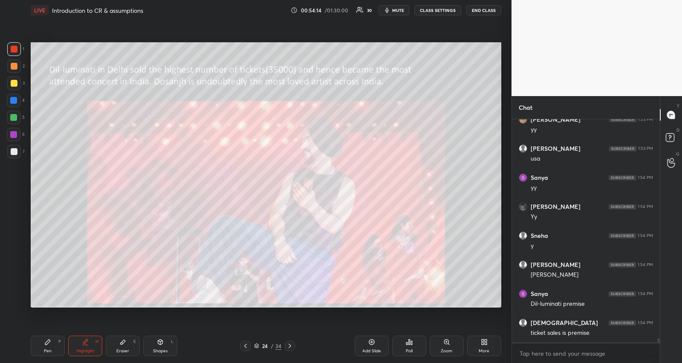
click at [49, 342] on icon at bounding box center [47, 341] width 7 height 7
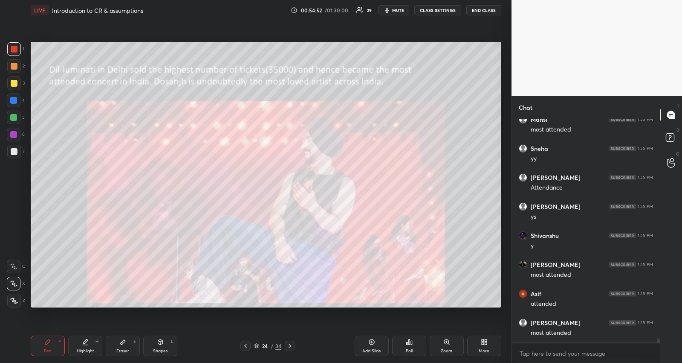
scroll to position [11969, 0]
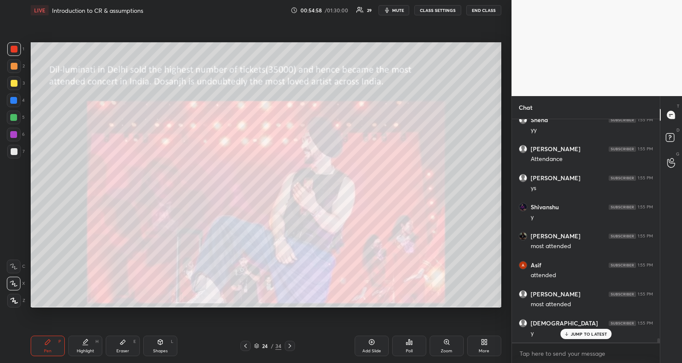
click at [86, 342] on icon at bounding box center [85, 341] width 7 height 7
click at [126, 339] on icon at bounding box center [122, 341] width 7 height 7
click at [46, 342] on icon at bounding box center [47, 341] width 5 height 5
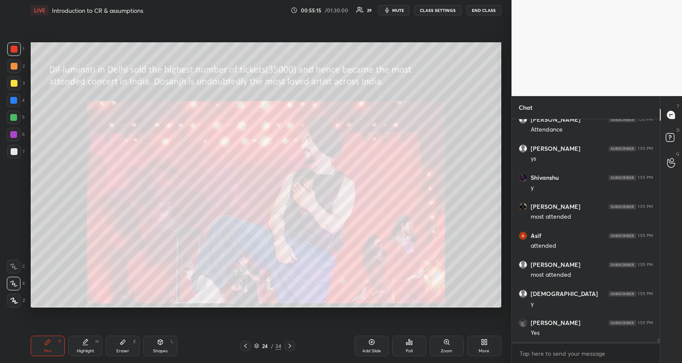
click at [16, 118] on div at bounding box center [13, 117] width 7 height 7
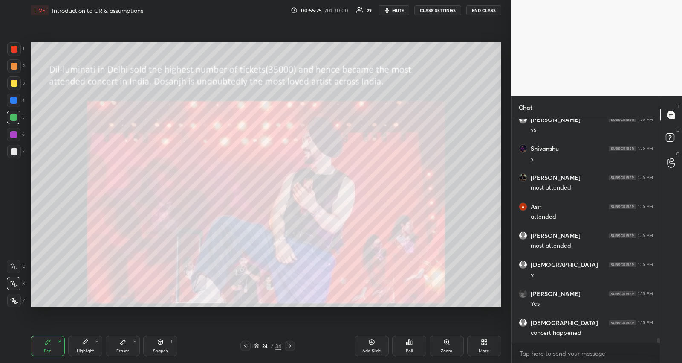
scroll to position [12056, 0]
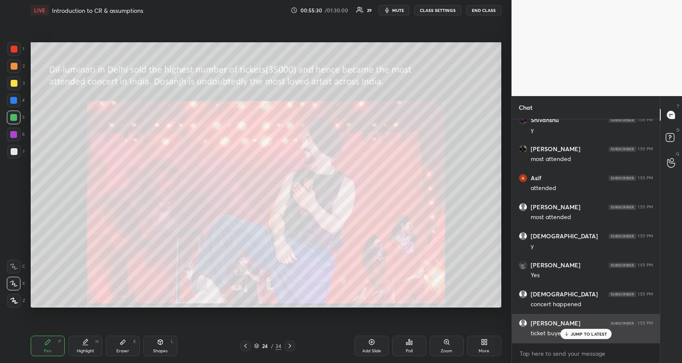
click at [579, 331] on p "JUMP TO LATEST" at bounding box center [589, 333] width 37 height 5
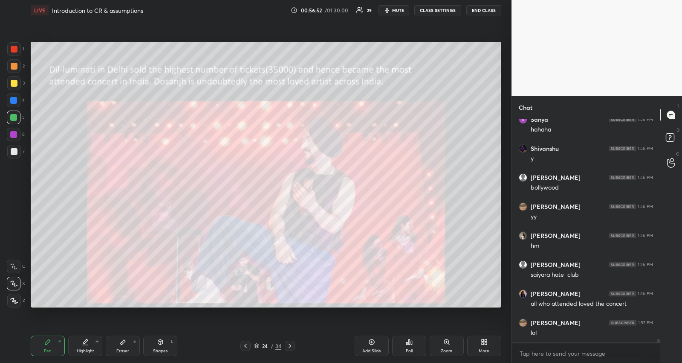
scroll to position [3, 3]
type textarea "x"
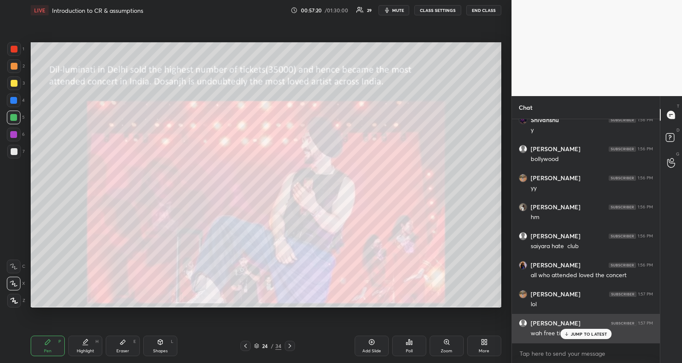
click at [564, 332] on icon at bounding box center [567, 333] width 6 height 5
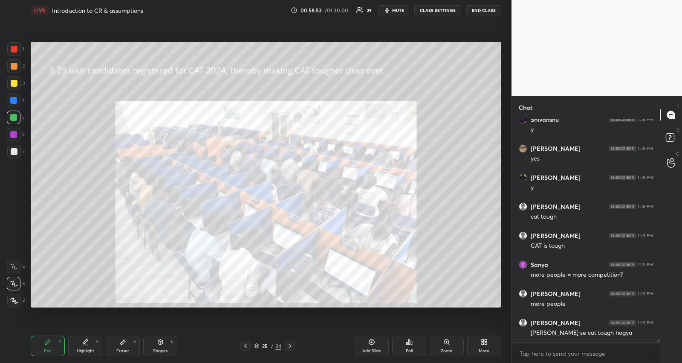
scroll to position [12877, 0]
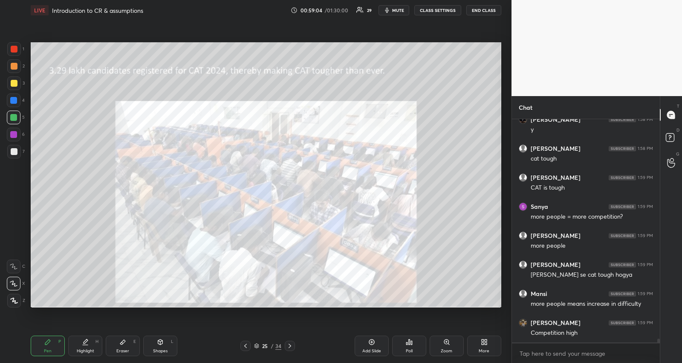
click at [289, 344] on icon at bounding box center [290, 345] width 3 height 4
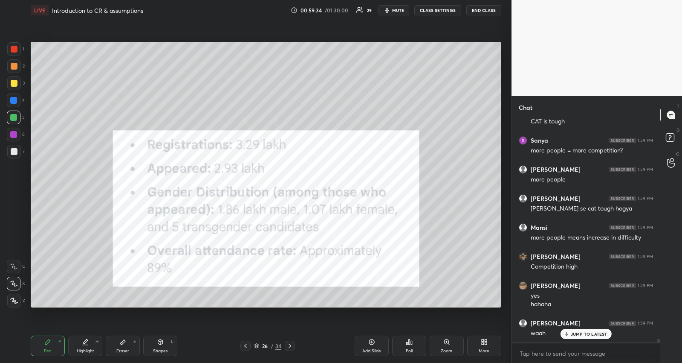
scroll to position [12952, 0]
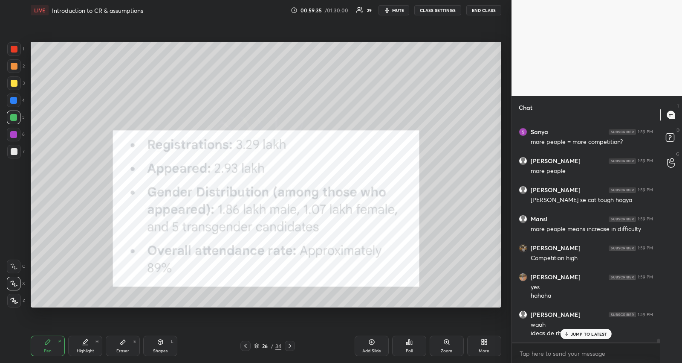
click at [290, 343] on icon at bounding box center [290, 345] width 7 height 7
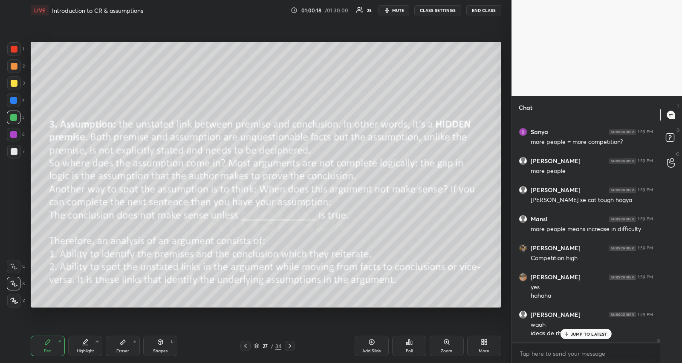
click at [597, 332] on p "JUMP TO LATEST" at bounding box center [589, 333] width 37 height 5
click at [255, 348] on div "27 / 34" at bounding box center [267, 346] width 27 height 8
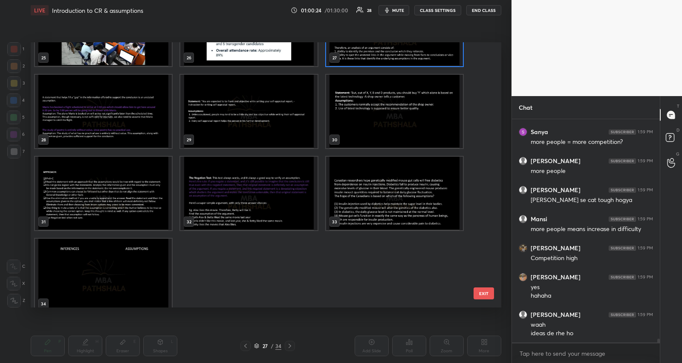
scroll to position [709, 0]
click at [163, 133] on img "grid" at bounding box center [103, 111] width 137 height 73
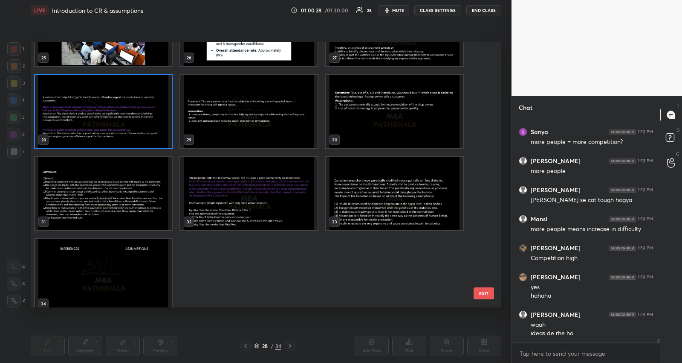
click at [163, 133] on img "grid" at bounding box center [103, 111] width 137 height 73
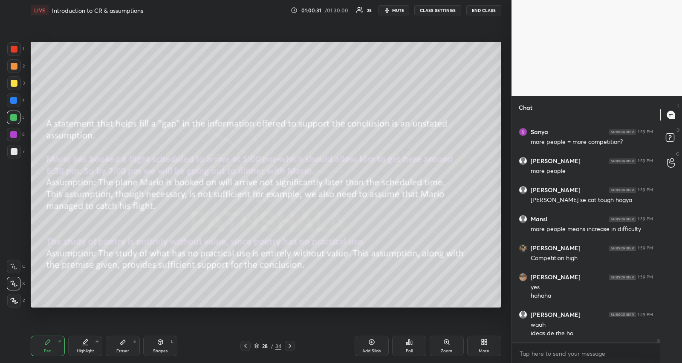
scroll to position [12981, 0]
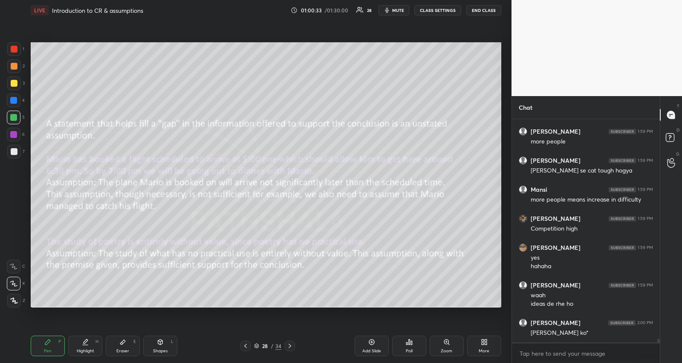
click at [288, 344] on icon at bounding box center [290, 345] width 7 height 7
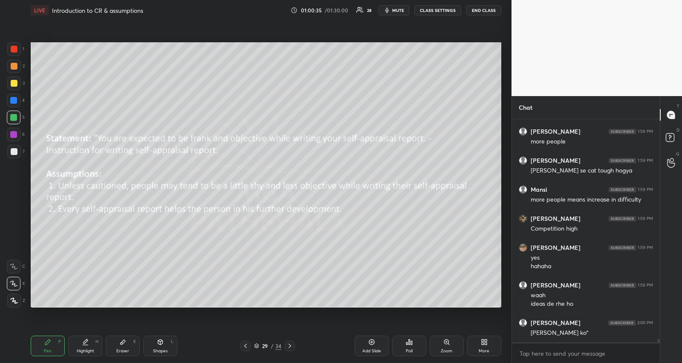
click at [288, 344] on icon at bounding box center [290, 345] width 7 height 7
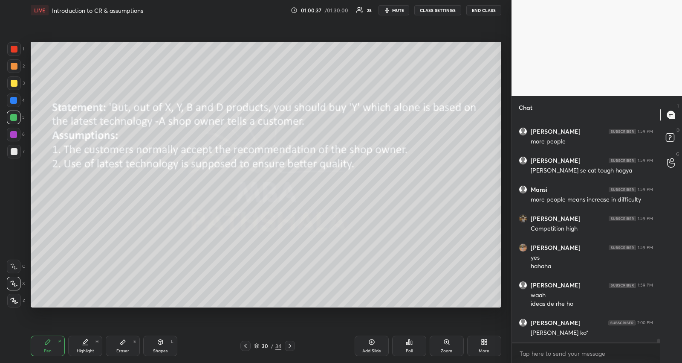
click at [288, 344] on icon at bounding box center [290, 345] width 7 height 7
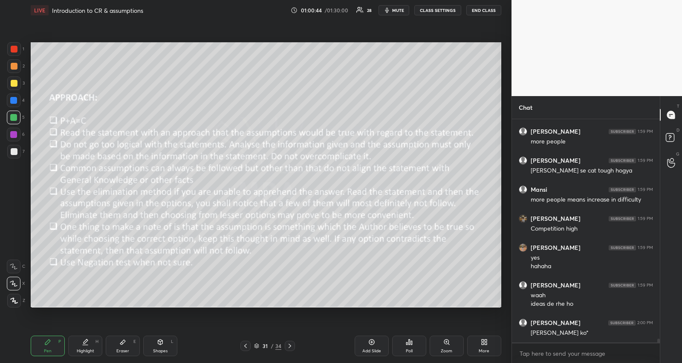
click at [257, 343] on icon at bounding box center [256, 345] width 5 height 5
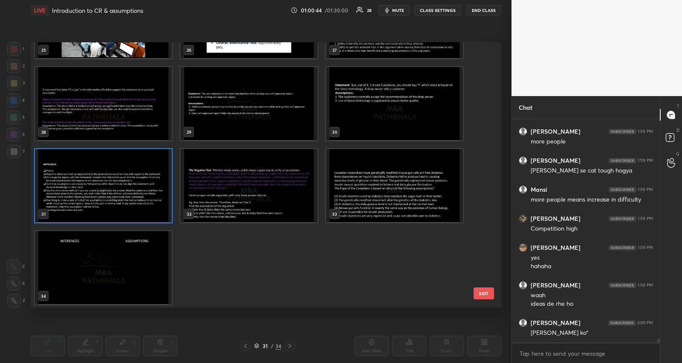
scroll to position [717, 0]
click at [200, 177] on img "grid" at bounding box center [248, 184] width 137 height 73
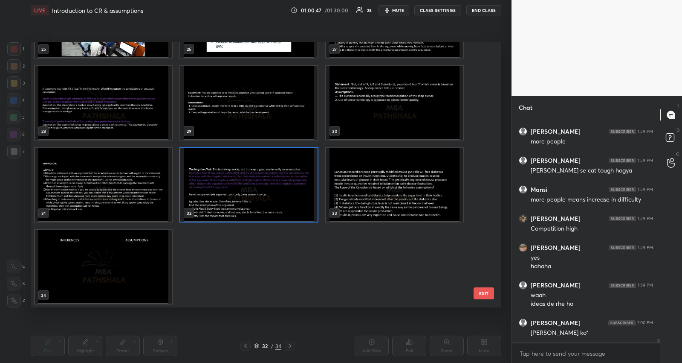
click at [223, 196] on img "grid" at bounding box center [248, 184] width 137 height 73
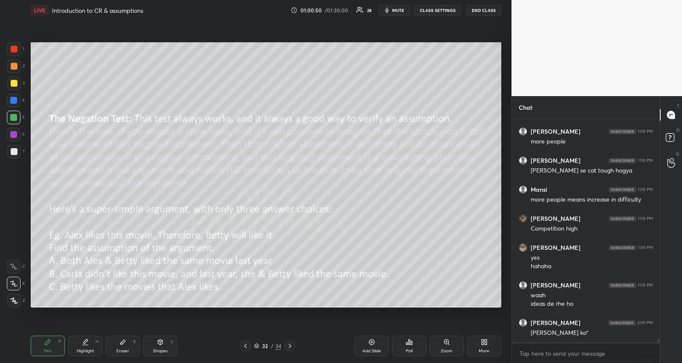
click at [245, 345] on icon at bounding box center [245, 345] width 7 height 7
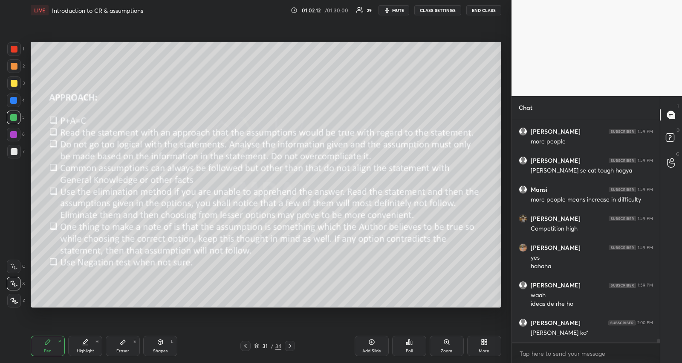
click at [478, 342] on div "More" at bounding box center [484, 345] width 34 height 20
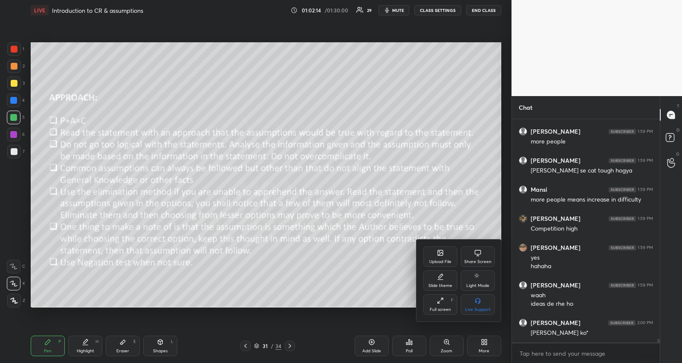
click at [443, 252] on icon at bounding box center [440, 252] width 5 height 5
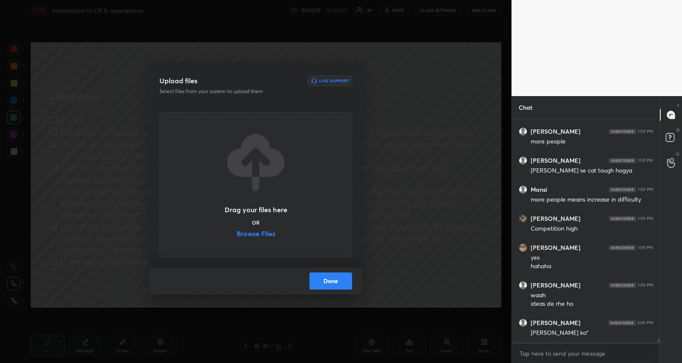
click at [268, 234] on label "Browse Files" at bounding box center [256, 234] width 39 height 9
click at [237, 234] on input "Browse Files" at bounding box center [237, 234] width 0 height 9
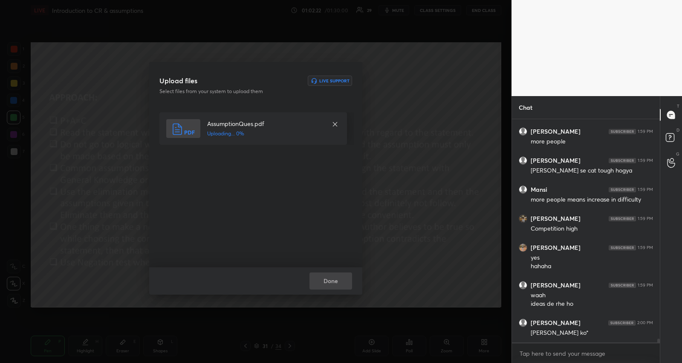
scroll to position [13010, 0]
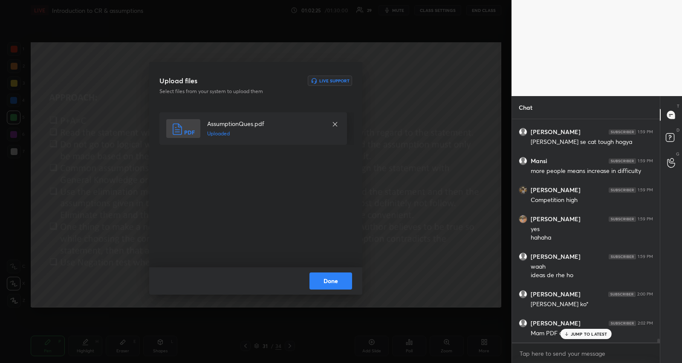
click at [321, 277] on button "Done" at bounding box center [331, 280] width 43 height 17
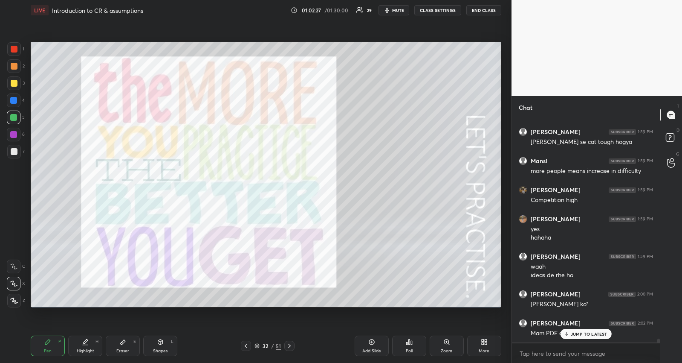
click at [573, 331] on p "JUMP TO LATEST" at bounding box center [589, 333] width 37 height 5
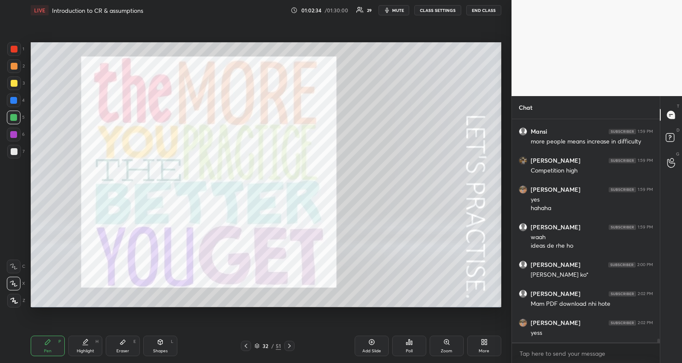
click at [289, 342] on icon at bounding box center [289, 345] width 7 height 7
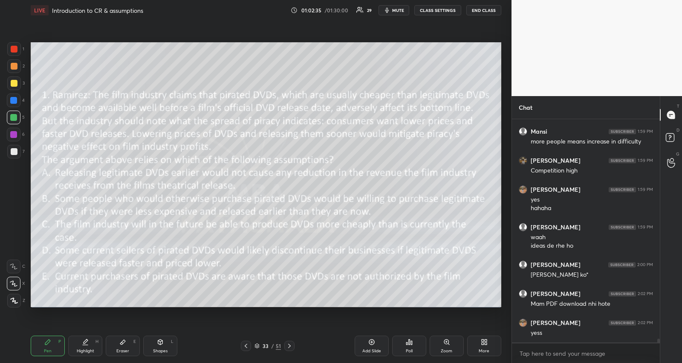
scroll to position [13068, 0]
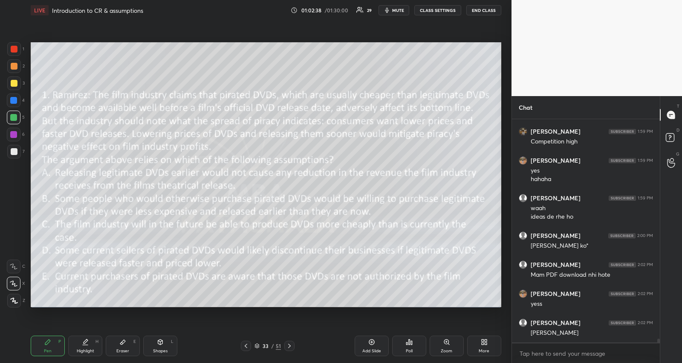
click at [14, 82] on div at bounding box center [14, 83] width 7 height 7
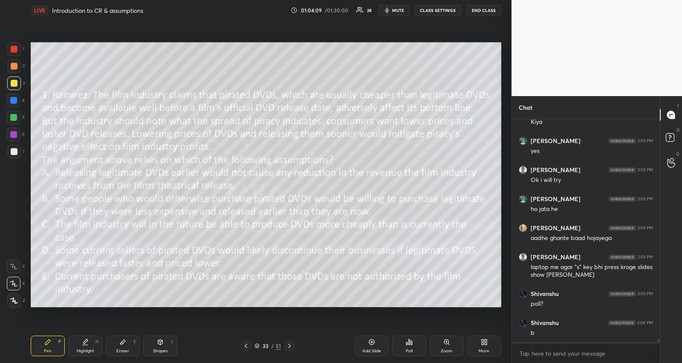
scroll to position [13344, 0]
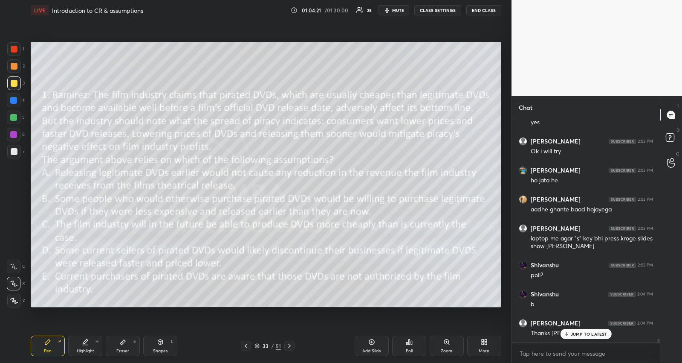
click at [598, 333] on p "JUMP TO LATEST" at bounding box center [589, 333] width 37 height 5
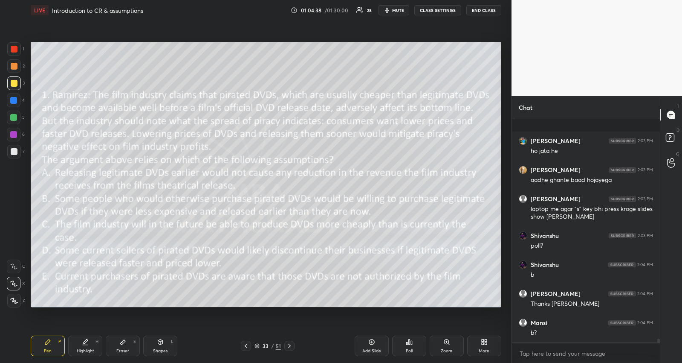
scroll to position [13432, 0]
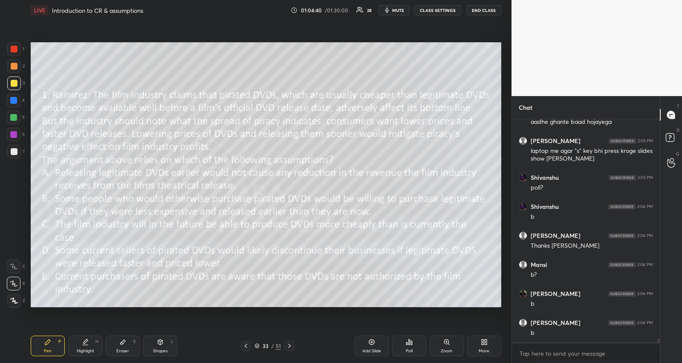
click at [405, 345] on div "Poll" at bounding box center [409, 345] width 34 height 20
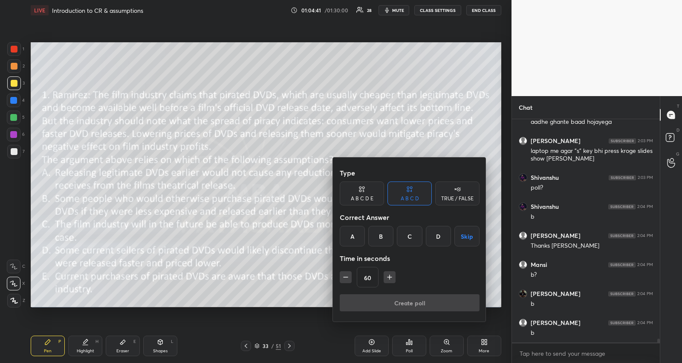
click at [380, 230] on div "B" at bounding box center [381, 236] width 25 height 20
click at [366, 193] on div "A B C D E" at bounding box center [362, 193] width 44 height 24
click at [379, 240] on div "B" at bounding box center [374, 236] width 20 height 20
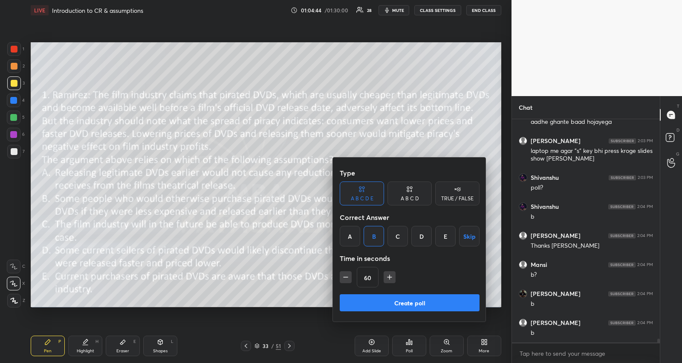
click at [348, 279] on icon "button" at bounding box center [346, 277] width 9 height 9
type input "30"
click at [359, 295] on button "Create poll" at bounding box center [410, 302] width 140 height 17
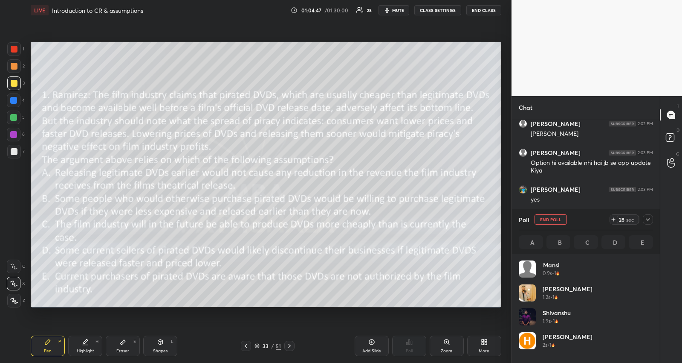
scroll to position [100, 132]
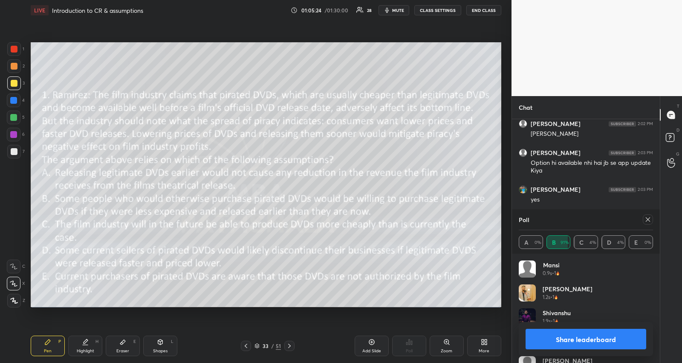
click at [650, 218] on icon at bounding box center [648, 219] width 7 height 7
type textarea "x"
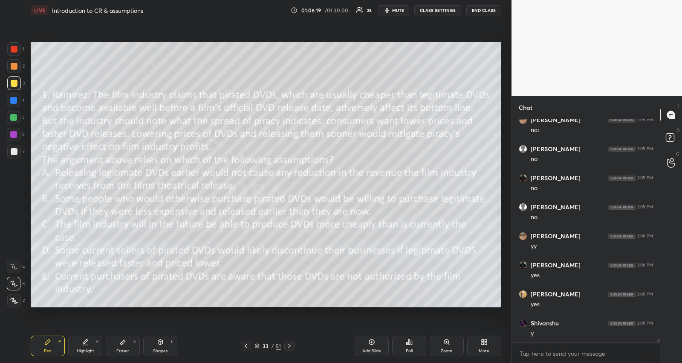
scroll to position [13179, 0]
click at [290, 346] on icon at bounding box center [289, 345] width 7 height 7
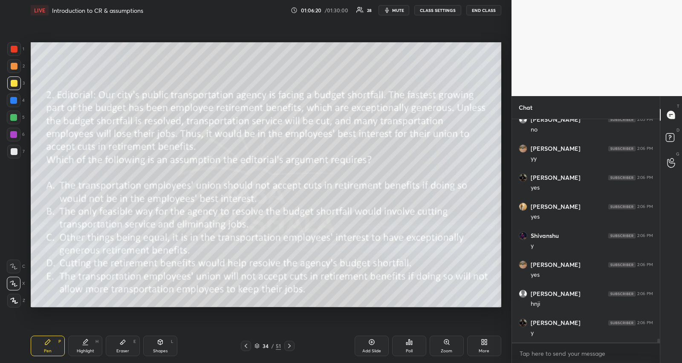
scroll to position [13266, 0]
drag, startPoint x: 406, startPoint y: 12, endPoint x: 402, endPoint y: 33, distance: 21.3
click at [404, 12] on span "mute" at bounding box center [398, 10] width 12 height 6
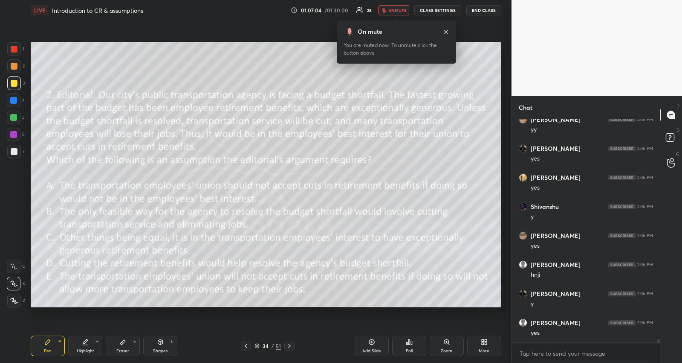
click at [416, 346] on div "Poll" at bounding box center [409, 345] width 34 height 20
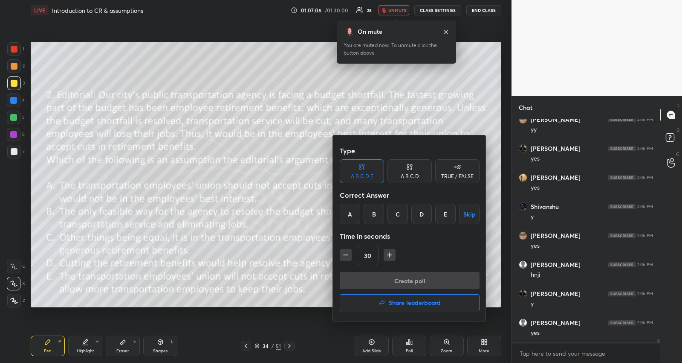
click at [419, 216] on div "D" at bounding box center [422, 213] width 20 height 20
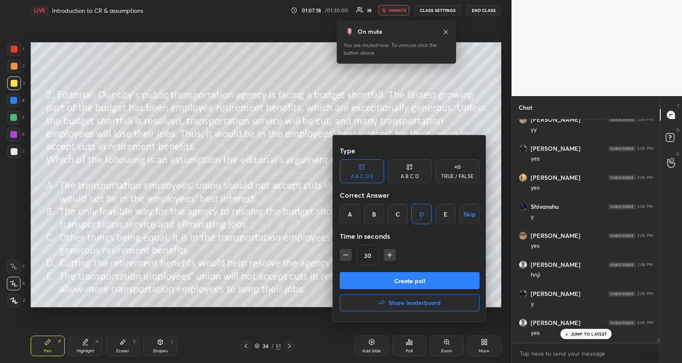
scroll to position [13295, 0]
click at [391, 253] on icon "button" at bounding box center [390, 254] width 9 height 9
click at [391, 255] on icon "button" at bounding box center [390, 254] width 9 height 9
type input "60"
click at [390, 279] on button "Create poll" at bounding box center [410, 280] width 140 height 17
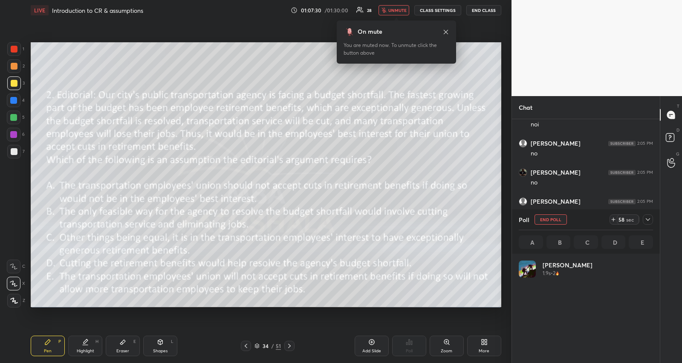
scroll to position [100, 132]
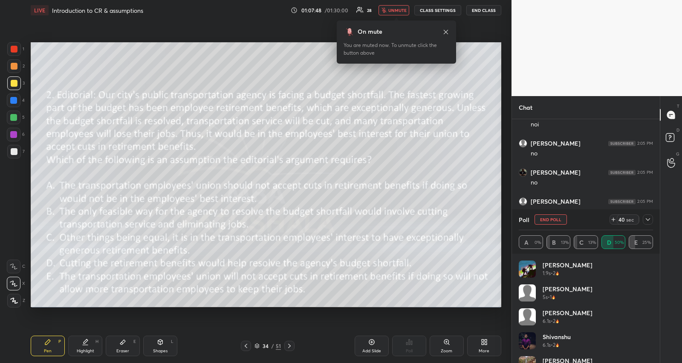
click at [649, 220] on icon at bounding box center [648, 219] width 7 height 7
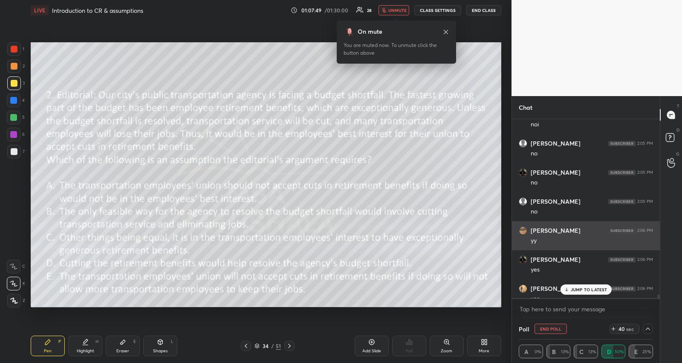
scroll to position [3, 0]
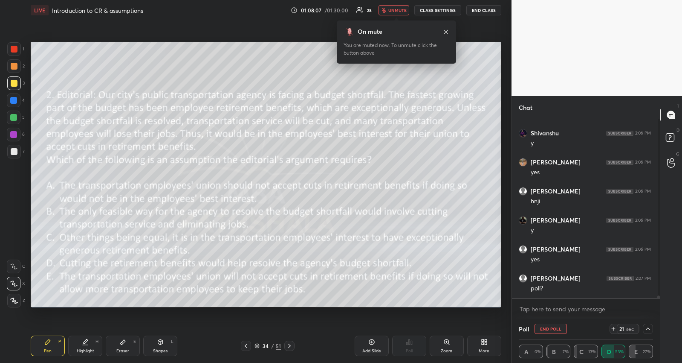
click at [394, 11] on span "unmute" at bounding box center [398, 10] width 18 height 6
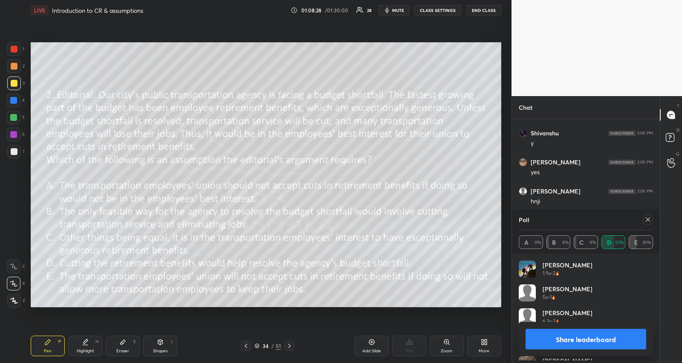
scroll to position [176, 146]
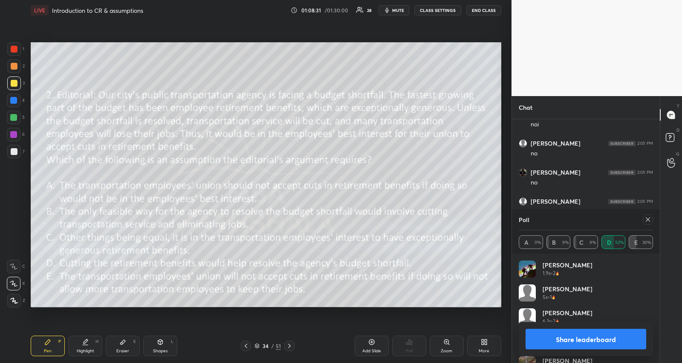
click at [647, 221] on icon at bounding box center [648, 219] width 7 height 7
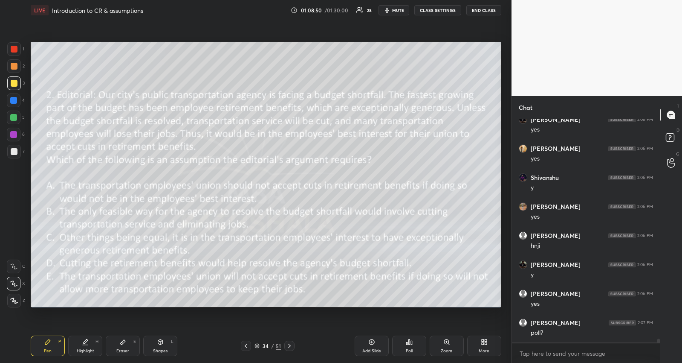
scroll to position [13184, 0]
drag, startPoint x: 122, startPoint y: 345, endPoint x: 151, endPoint y: 344, distance: 29.9
click at [121, 344] on icon at bounding box center [122, 341] width 7 height 7
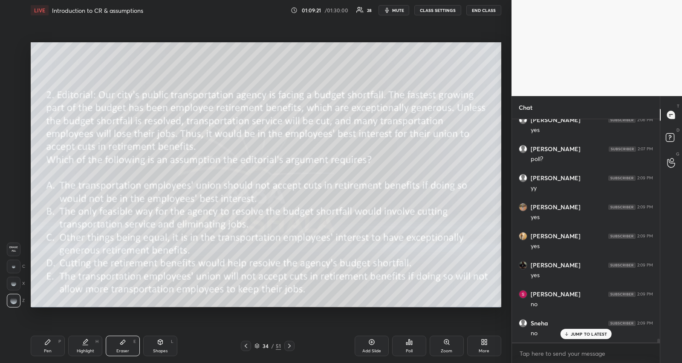
drag, startPoint x: 48, startPoint y: 342, endPoint x: 75, endPoint y: 344, distance: 27.0
click at [48, 342] on icon at bounding box center [47, 341] width 5 height 5
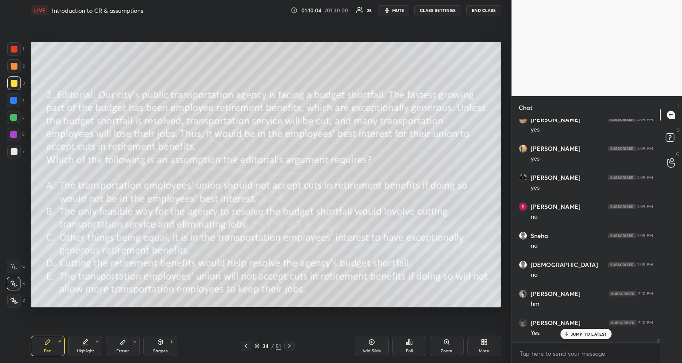
scroll to position [13474, 0]
click at [289, 342] on icon at bounding box center [289, 345] width 7 height 7
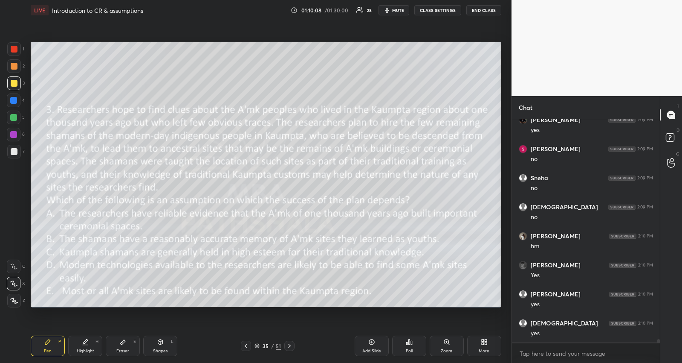
scroll to position [13504, 0]
click at [397, 12] on span "mute" at bounding box center [398, 10] width 12 height 6
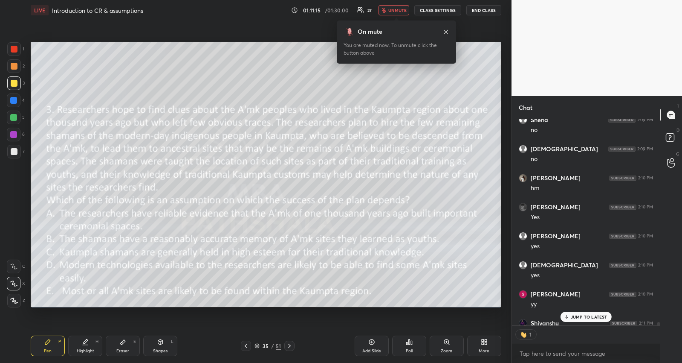
scroll to position [3, 3]
click at [604, 317] on p "JUMP TO LATEST" at bounding box center [589, 316] width 37 height 5
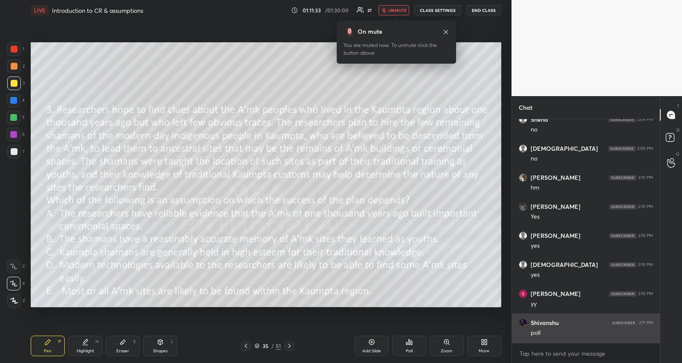
scroll to position [13532, 0]
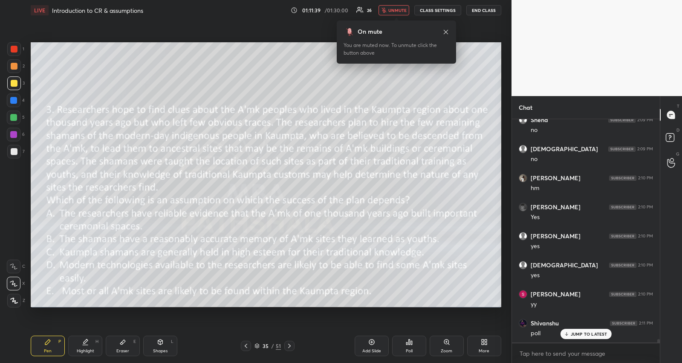
click at [417, 344] on div "Poll" at bounding box center [409, 345] width 34 height 20
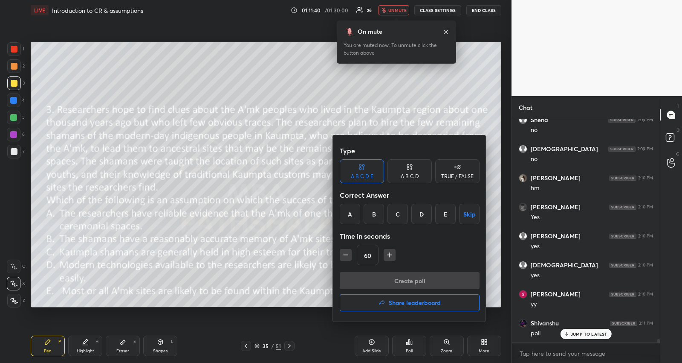
click at [374, 214] on div "B" at bounding box center [374, 213] width 20 height 20
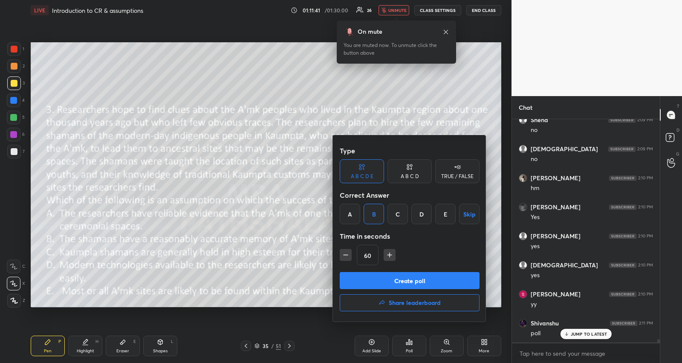
scroll to position [13562, 0]
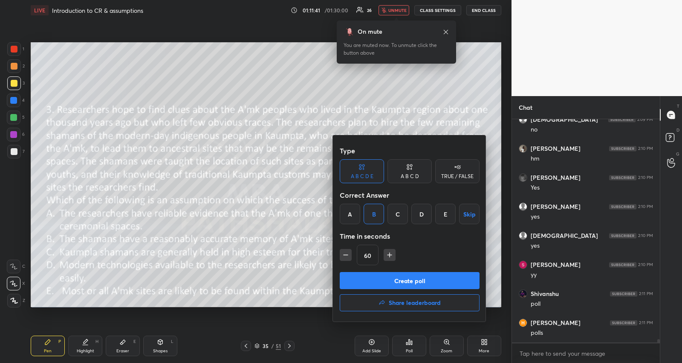
click at [385, 279] on button "Create poll" at bounding box center [410, 280] width 140 height 17
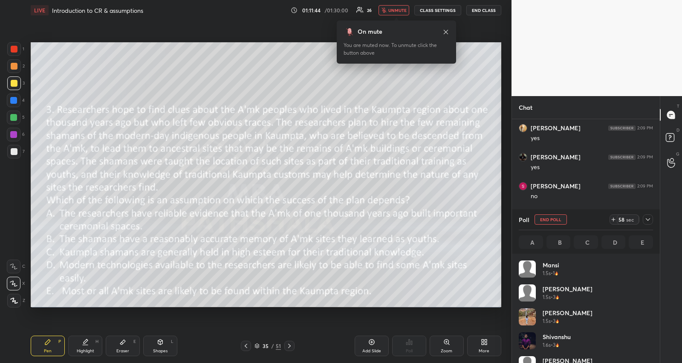
scroll to position [100, 132]
click at [650, 218] on icon at bounding box center [648, 219] width 4 height 3
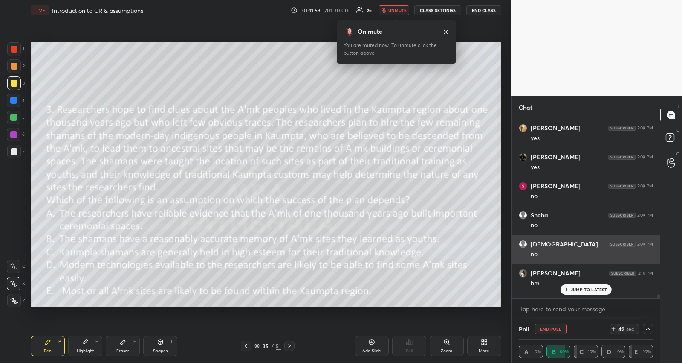
scroll to position [3, 3]
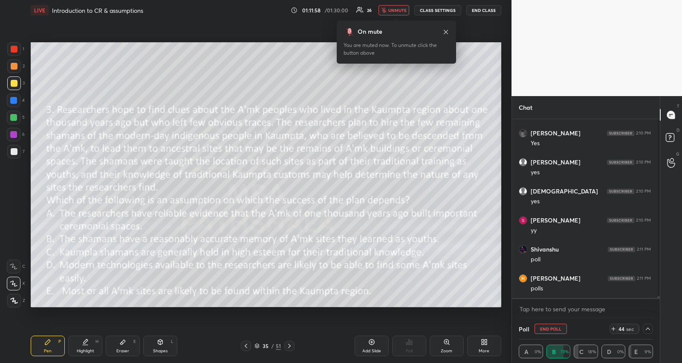
click at [397, 9] on span "unmute" at bounding box center [398, 10] width 18 height 6
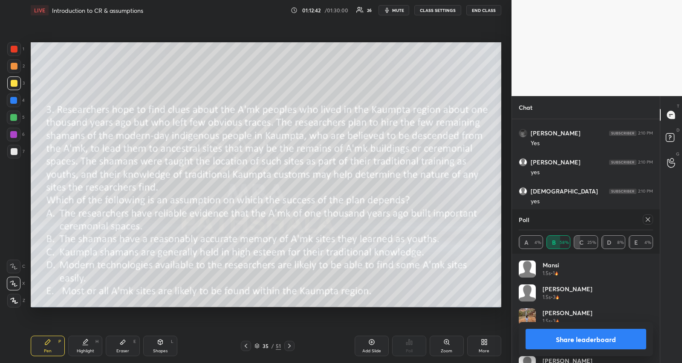
scroll to position [197, 146]
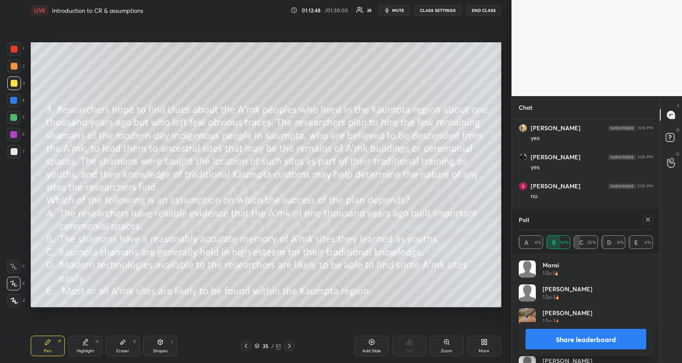
click at [647, 219] on icon at bounding box center [648, 219] width 7 height 7
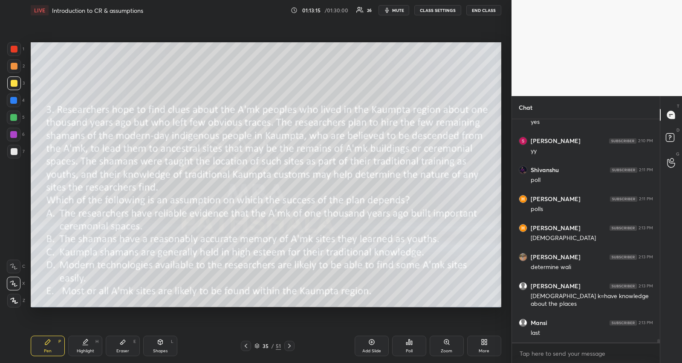
scroll to position [13599, 0]
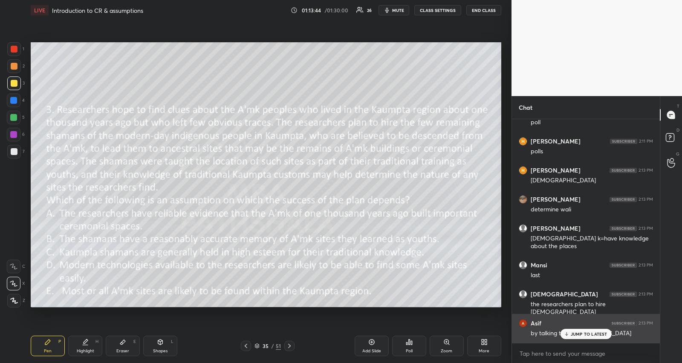
click at [577, 334] on p "JUMP TO LATEST" at bounding box center [589, 333] width 37 height 5
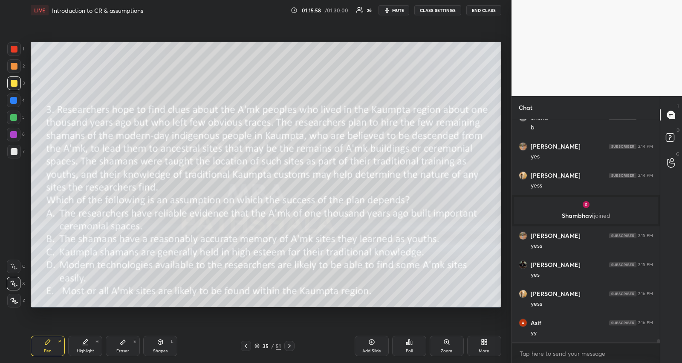
scroll to position [13897, 0]
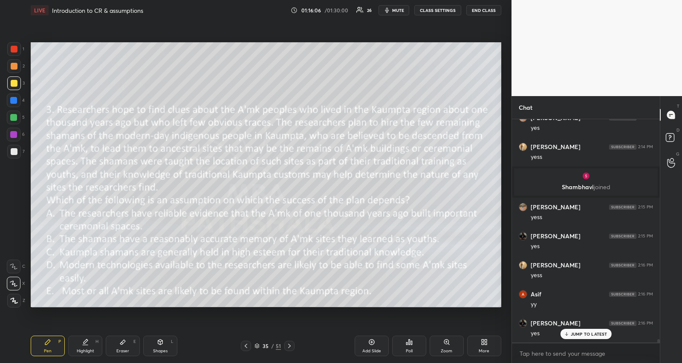
click at [577, 334] on p "JUMP TO LATEST" at bounding box center [589, 333] width 37 height 5
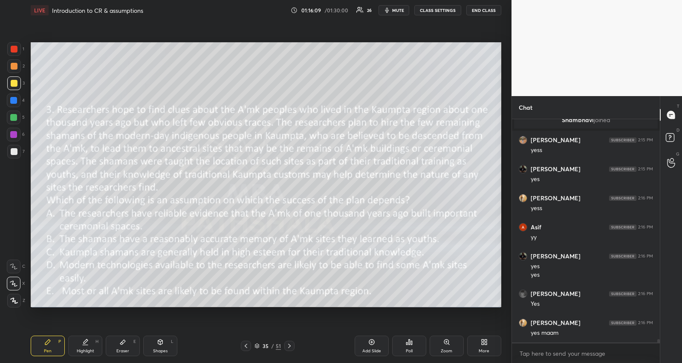
click at [289, 345] on icon at bounding box center [289, 345] width 7 height 7
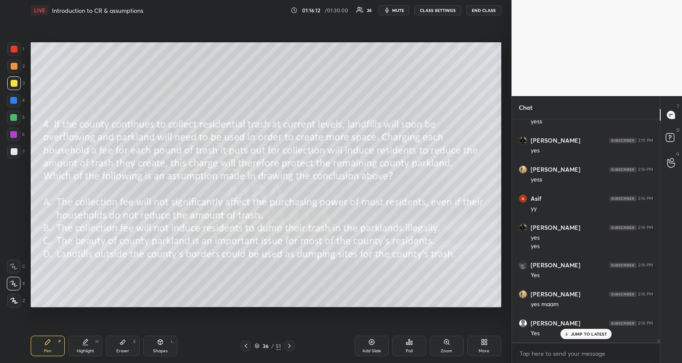
click at [593, 335] on p "JUMP TO LATEST" at bounding box center [589, 333] width 37 height 5
click at [395, 9] on span "mute" at bounding box center [398, 10] width 12 height 6
click at [408, 345] on div "Poll" at bounding box center [409, 345] width 34 height 20
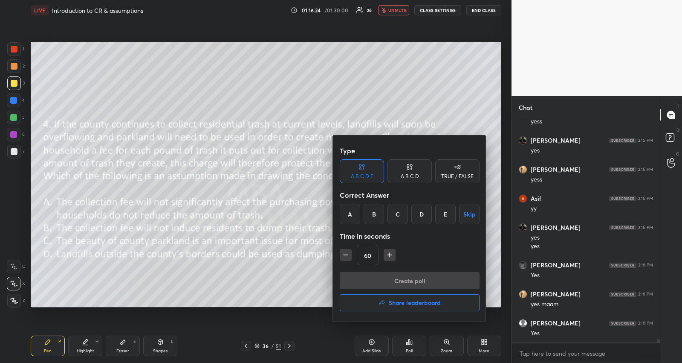
click at [374, 213] on div "B" at bounding box center [374, 213] width 20 height 20
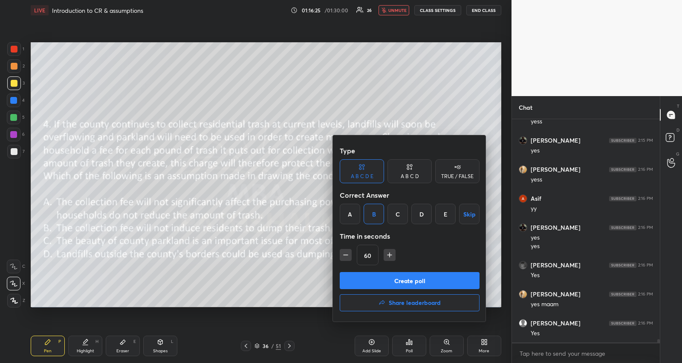
click at [394, 174] on div "A B C D" at bounding box center [410, 171] width 44 height 24
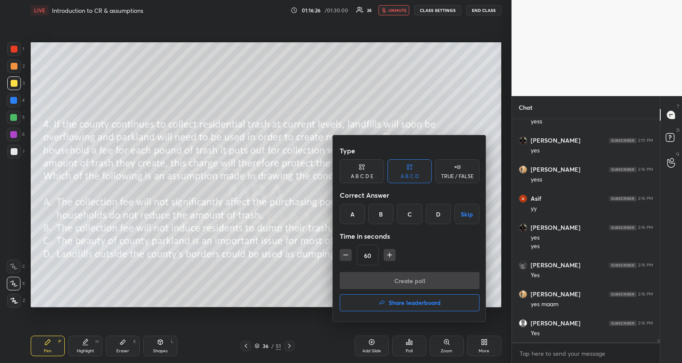
click at [377, 216] on div "B" at bounding box center [381, 213] width 25 height 20
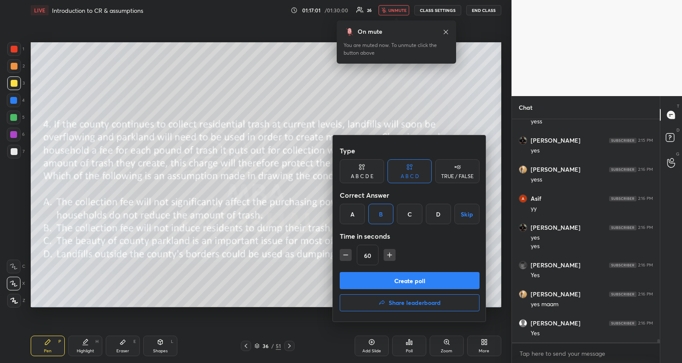
scroll to position [14029, 0]
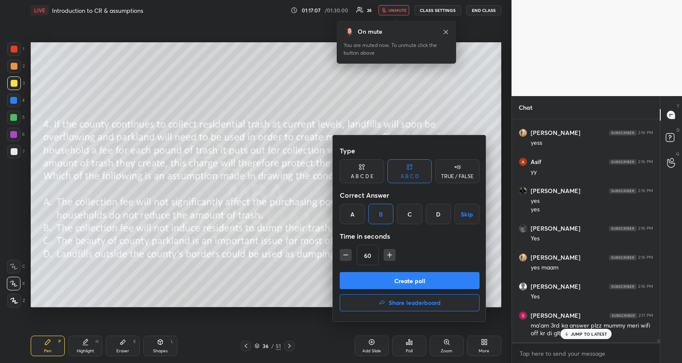
click at [575, 334] on div at bounding box center [341, 181] width 682 height 363
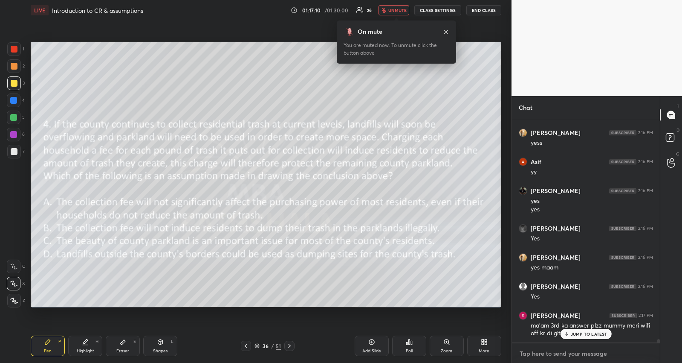
type textarea "x"
click at [527, 348] on textarea at bounding box center [586, 353] width 134 height 14
type textarea "b"
type textarea "x"
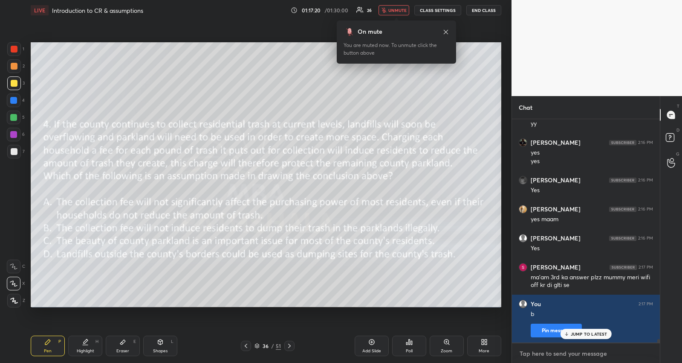
scroll to position [14106, 0]
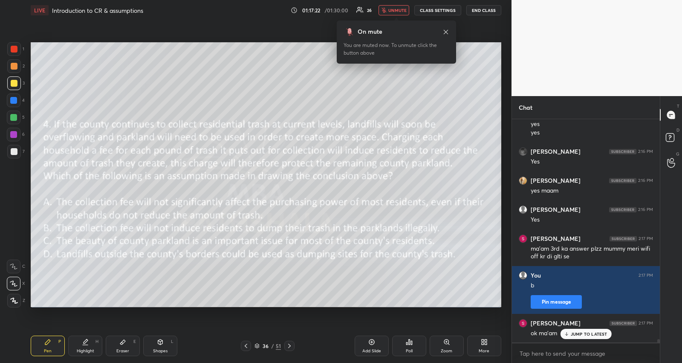
click at [408, 342] on icon at bounding box center [406, 343] width 1 height 2
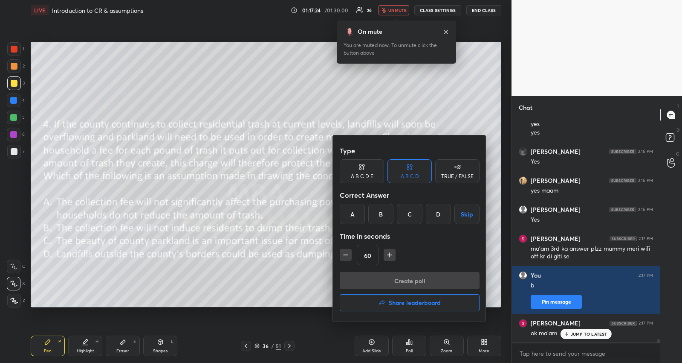
click at [382, 216] on div "B" at bounding box center [381, 213] width 25 height 20
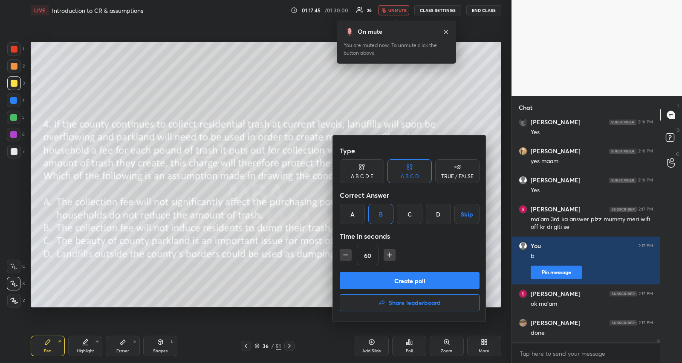
scroll to position [14164, 0]
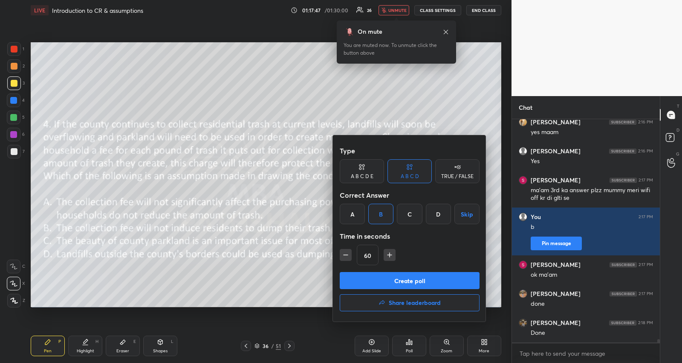
click at [361, 282] on button "Create poll" at bounding box center [410, 280] width 140 height 17
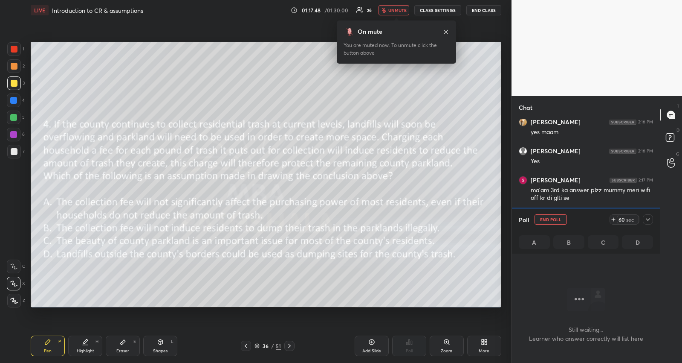
scroll to position [13933, 0]
click at [649, 218] on icon at bounding box center [648, 219] width 7 height 7
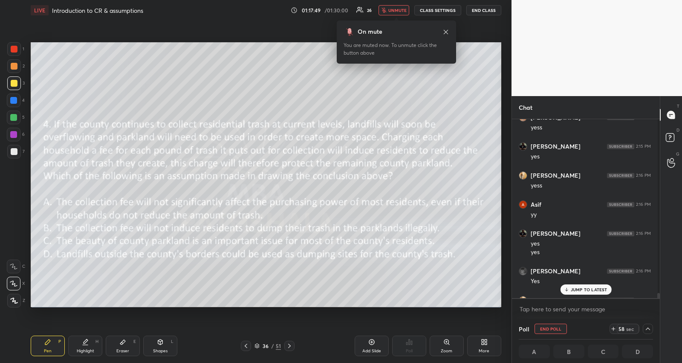
scroll to position [0, 3]
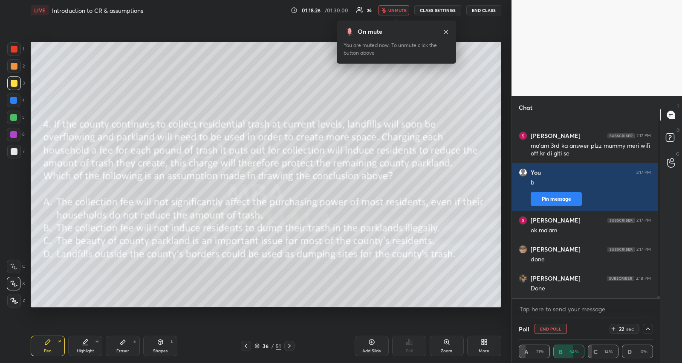
click at [395, 9] on span "unmute" at bounding box center [398, 10] width 18 height 6
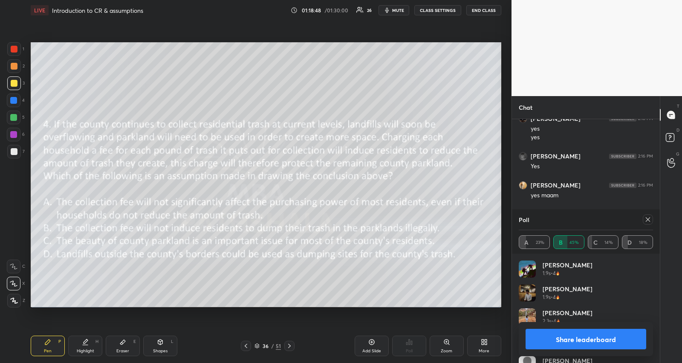
scroll to position [13917, 0]
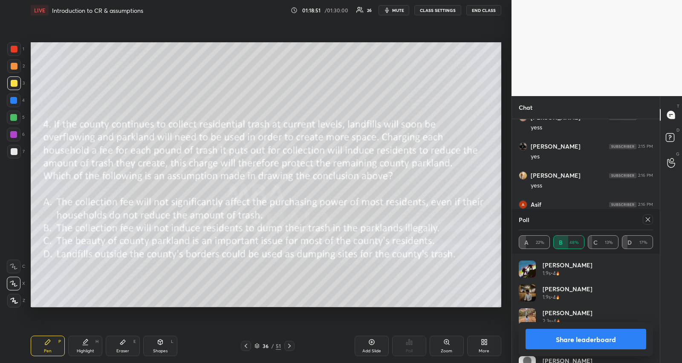
click at [647, 218] on icon at bounding box center [648, 219] width 7 height 7
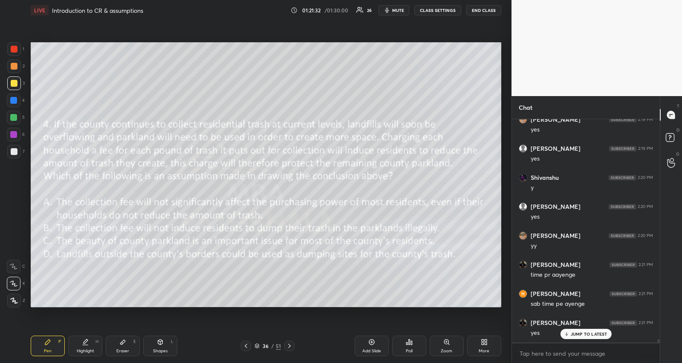
scroll to position [14545, 0]
click at [603, 329] on div "JUMP TO LATEST" at bounding box center [585, 333] width 51 height 10
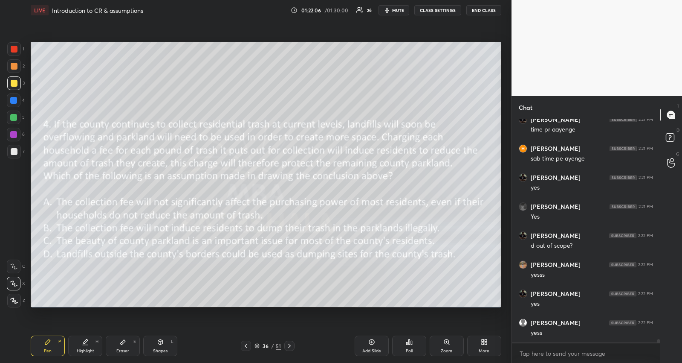
click at [291, 345] on icon at bounding box center [289, 345] width 7 height 7
click at [290, 346] on icon at bounding box center [289, 345] width 7 height 7
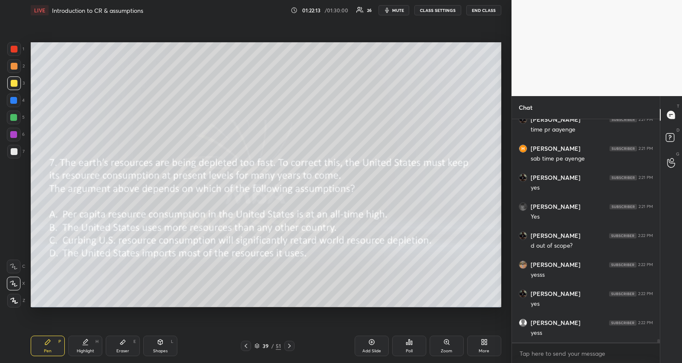
click at [290, 346] on icon at bounding box center [289, 345] width 7 height 7
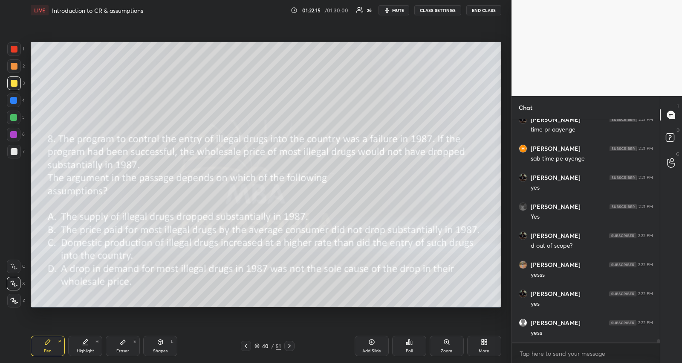
click at [290, 346] on icon at bounding box center [289, 345] width 7 height 7
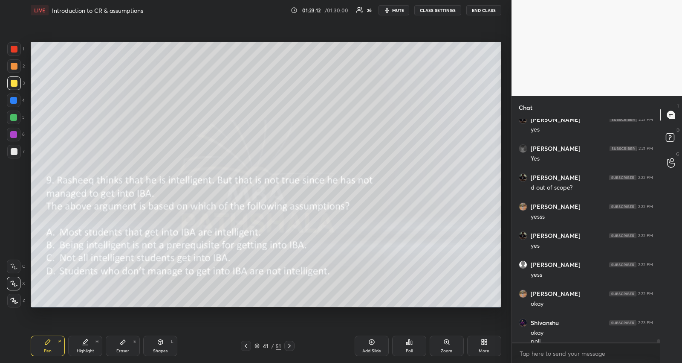
scroll to position [14728, 0]
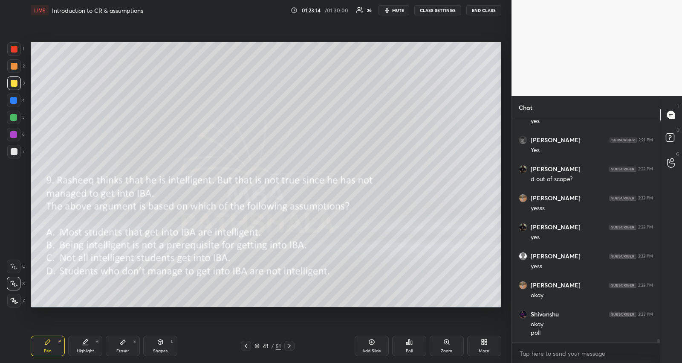
click at [411, 350] on div "Poll" at bounding box center [409, 350] width 7 height 4
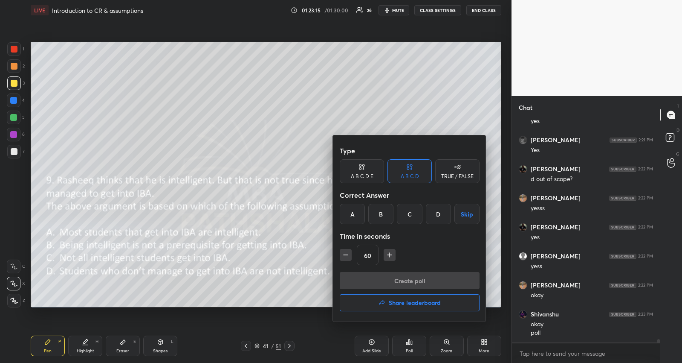
click at [446, 216] on div "D" at bounding box center [438, 213] width 25 height 20
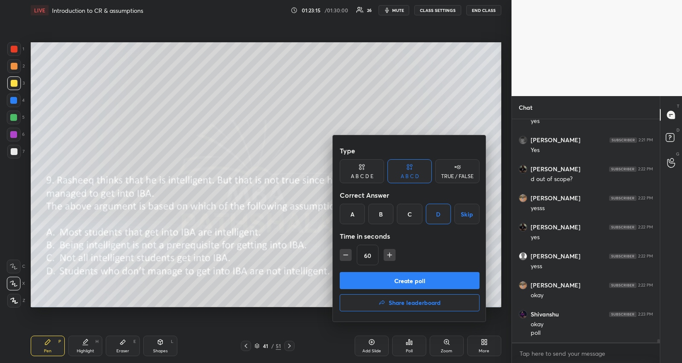
click at [396, 280] on button "Create poll" at bounding box center [410, 280] width 140 height 17
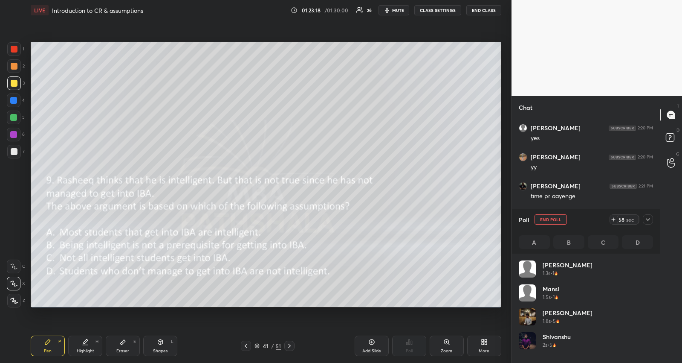
scroll to position [100, 132]
click at [650, 216] on icon at bounding box center [648, 219] width 7 height 7
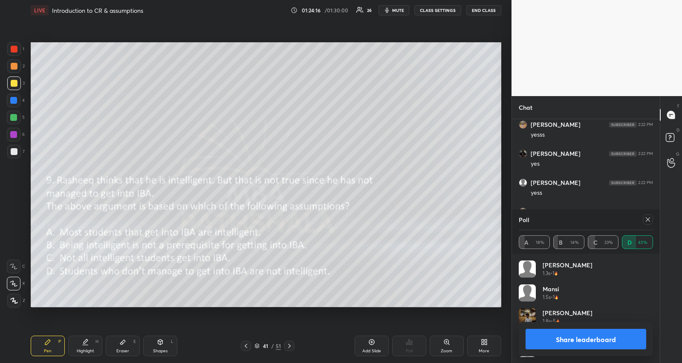
scroll to position [197, 146]
click at [649, 219] on icon at bounding box center [648, 219] width 7 height 7
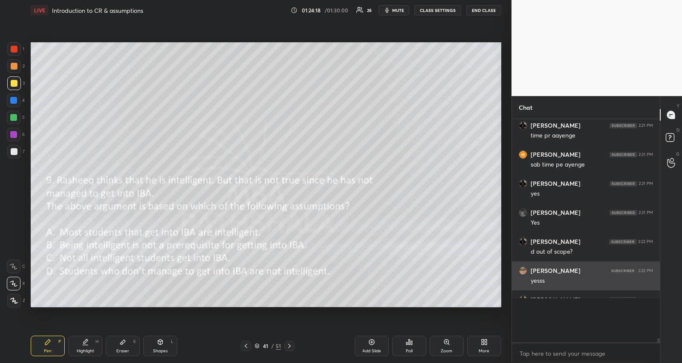
scroll to position [3, 3]
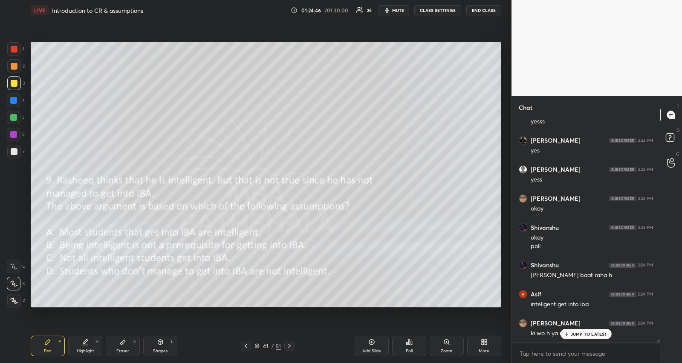
click at [124, 342] on icon at bounding box center [122, 341] width 7 height 7
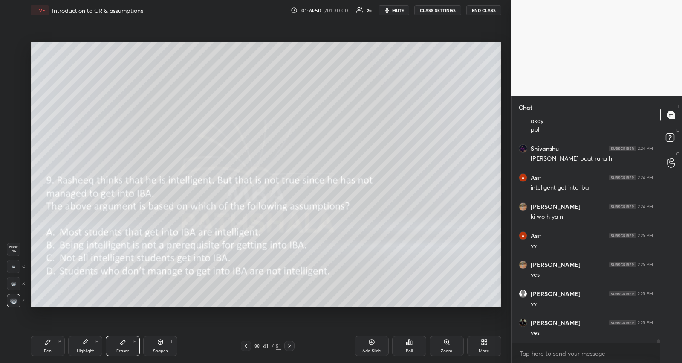
click at [70, 331] on div "LIVE Introduction to CR & assumptions 01:24:50 / 01:30:00 26 mute CLASS SETTING…" at bounding box center [266, 181] width 478 height 363
click at [52, 342] on div "Pen P" at bounding box center [48, 345] width 34 height 20
click at [12, 117] on div at bounding box center [13, 117] width 7 height 7
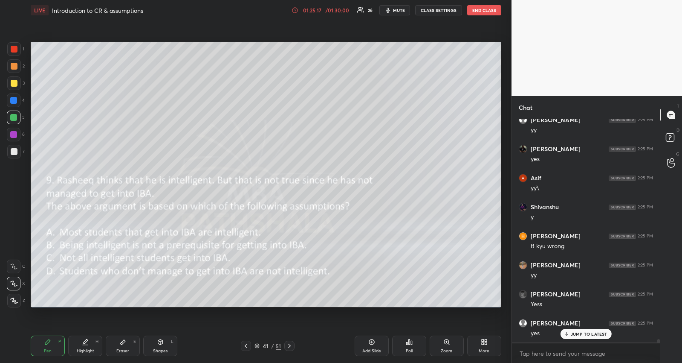
click at [579, 335] on p "JUMP TO LATEST" at bounding box center [589, 333] width 37 height 5
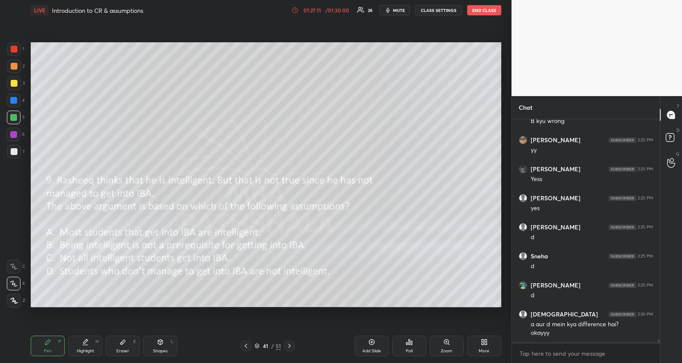
scroll to position [15044, 0]
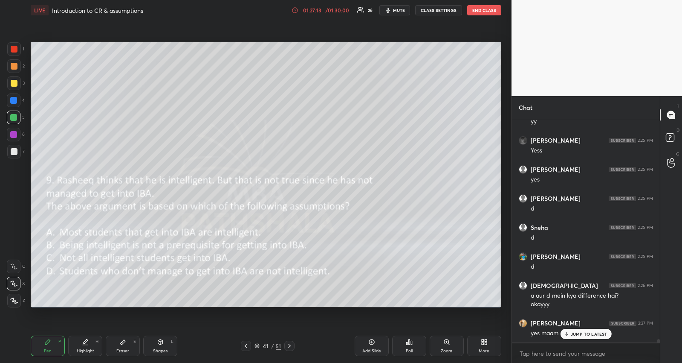
click at [593, 332] on p "JUMP TO LATEST" at bounding box center [589, 333] width 37 height 5
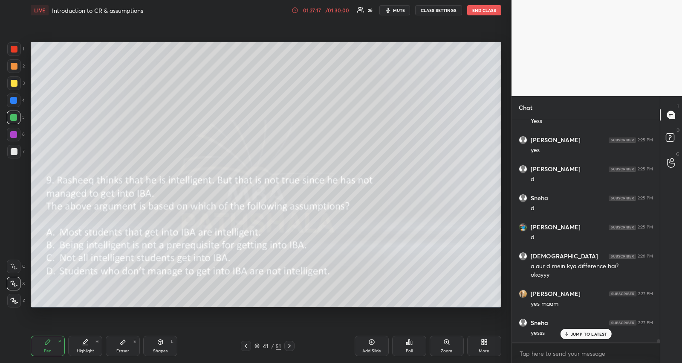
scroll to position [15102, 0]
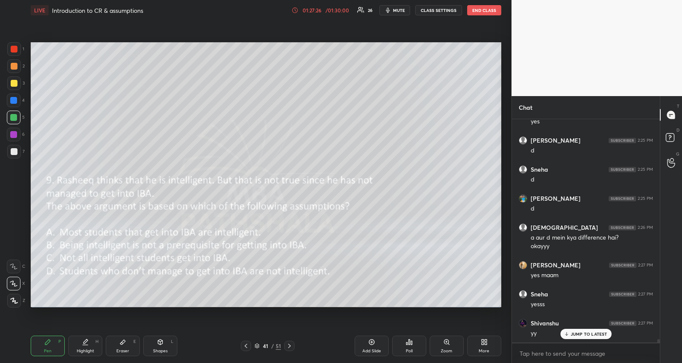
click at [568, 335] on icon at bounding box center [567, 333] width 6 height 5
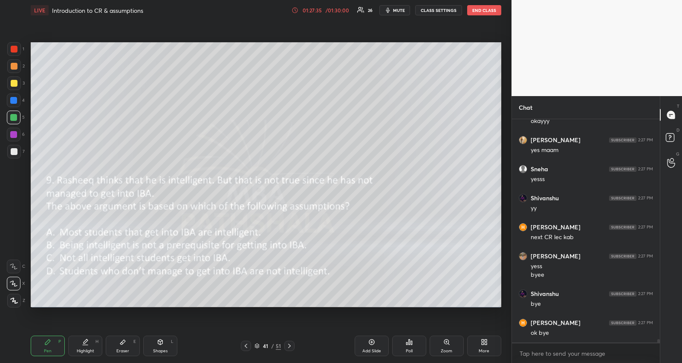
scroll to position [15255, 0]
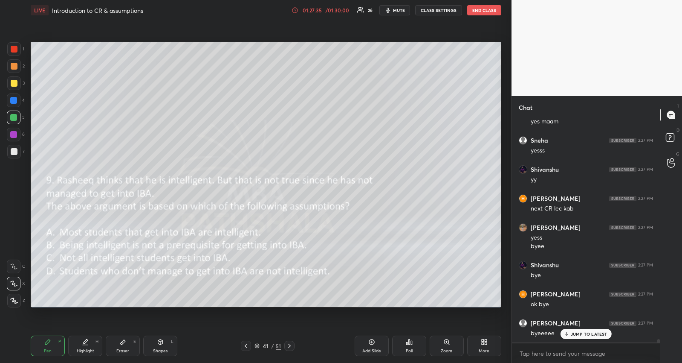
click at [474, 9] on button "END CLASS" at bounding box center [484, 10] width 34 height 10
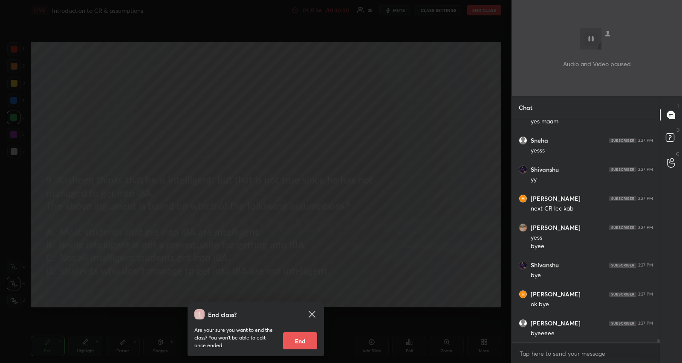
scroll to position [15285, 0]
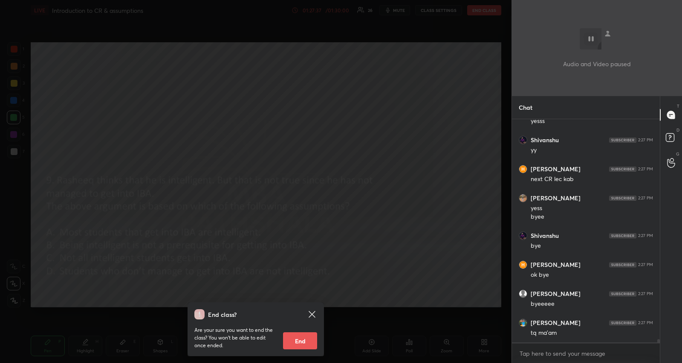
click at [310, 341] on button "End" at bounding box center [300, 340] width 34 height 17
type textarea "x"
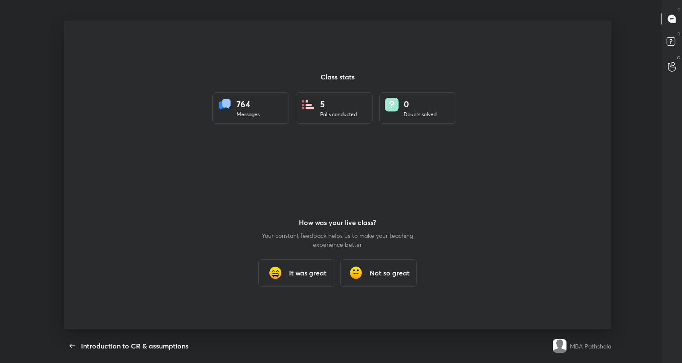
scroll to position [0, 0]
